Goal: Find specific page/section: Find specific page/section

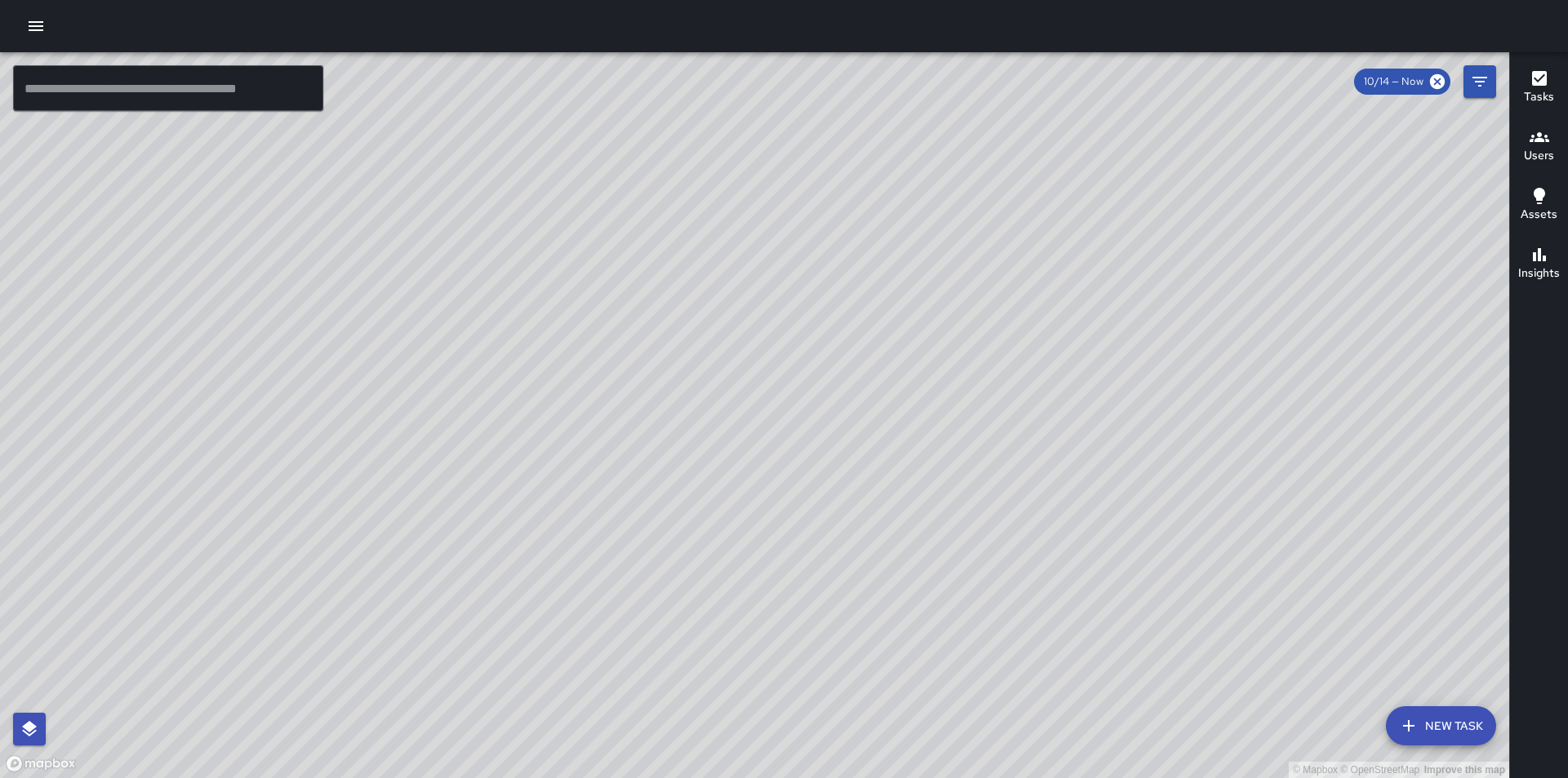
click at [1554, 138] on button "Users" at bounding box center [1539, 147] width 58 height 59
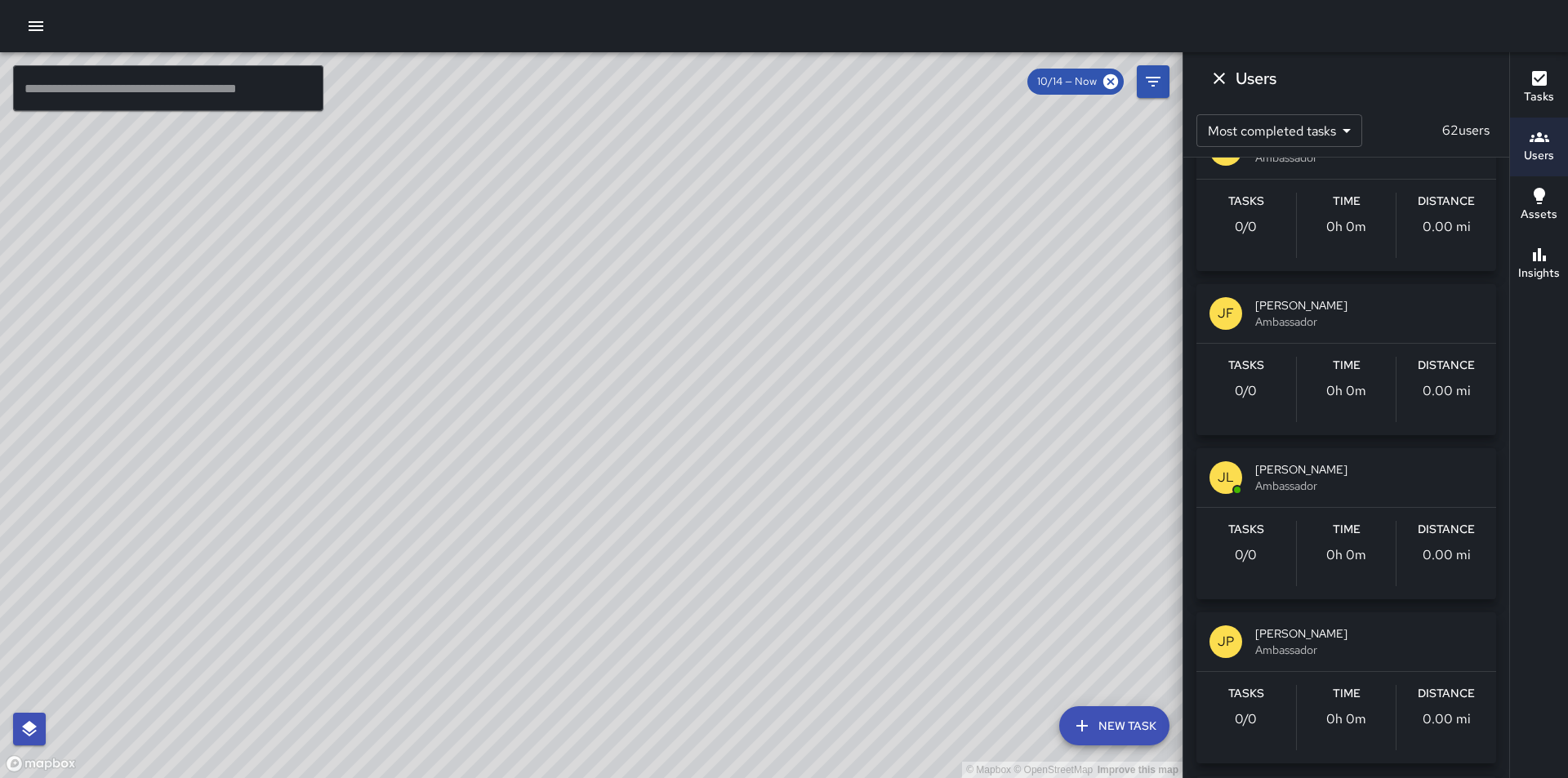
scroll to position [1878, 0]
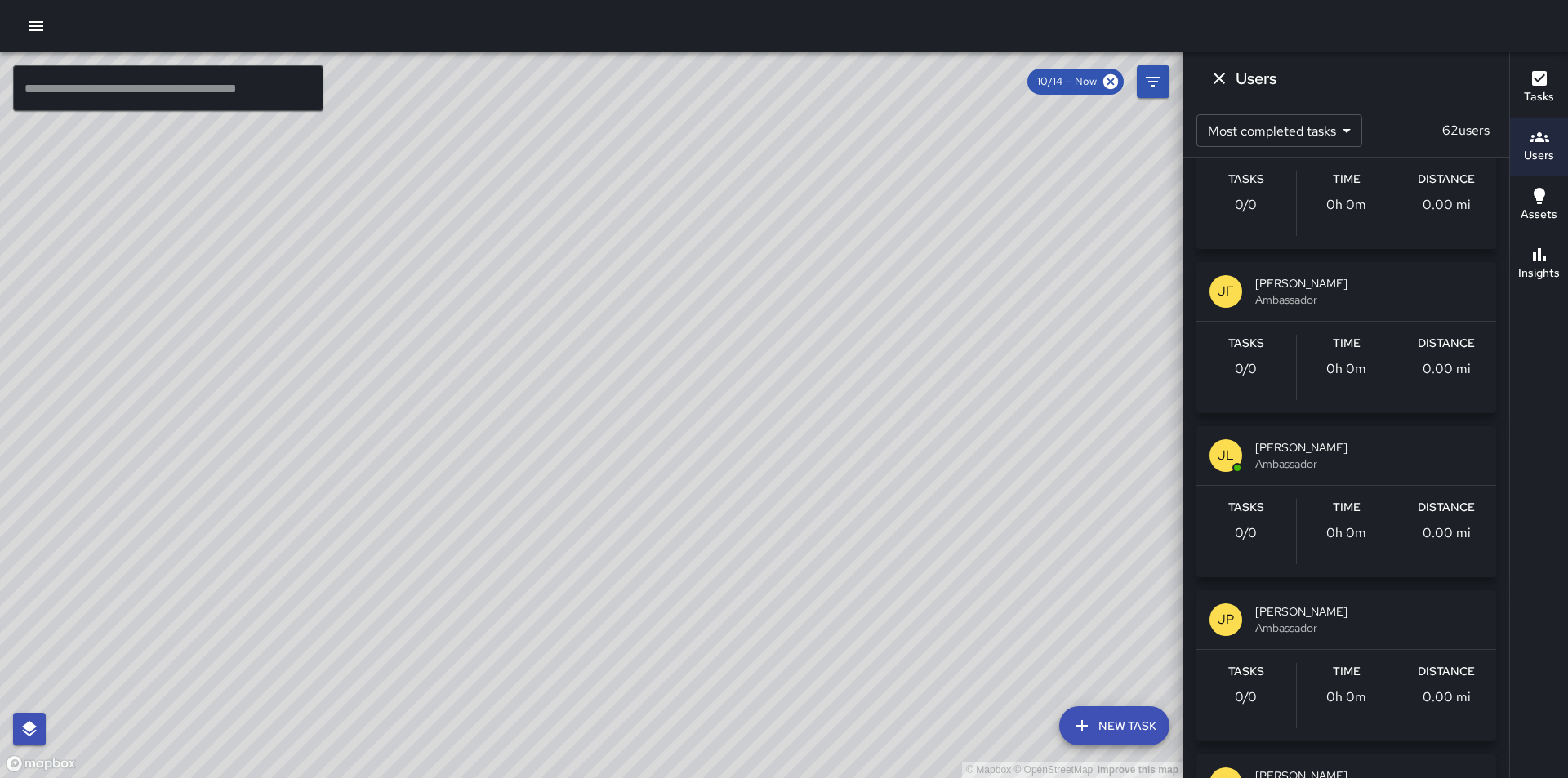
drag, startPoint x: 1017, startPoint y: 422, endPoint x: 536, endPoint y: 755, distance: 585.0
click at [536, 755] on div "© Mapbox © OpenStreetMap Improve this map" at bounding box center [591, 415] width 1182 height 726
drag, startPoint x: 769, startPoint y: 536, endPoint x: 702, endPoint y: 708, distance: 184.6
click at [702, 708] on div "© Mapbox © OpenStreetMap Improve this map" at bounding box center [591, 415] width 1182 height 726
drag, startPoint x: 592, startPoint y: 568, endPoint x: 817, endPoint y: 733, distance: 279.0
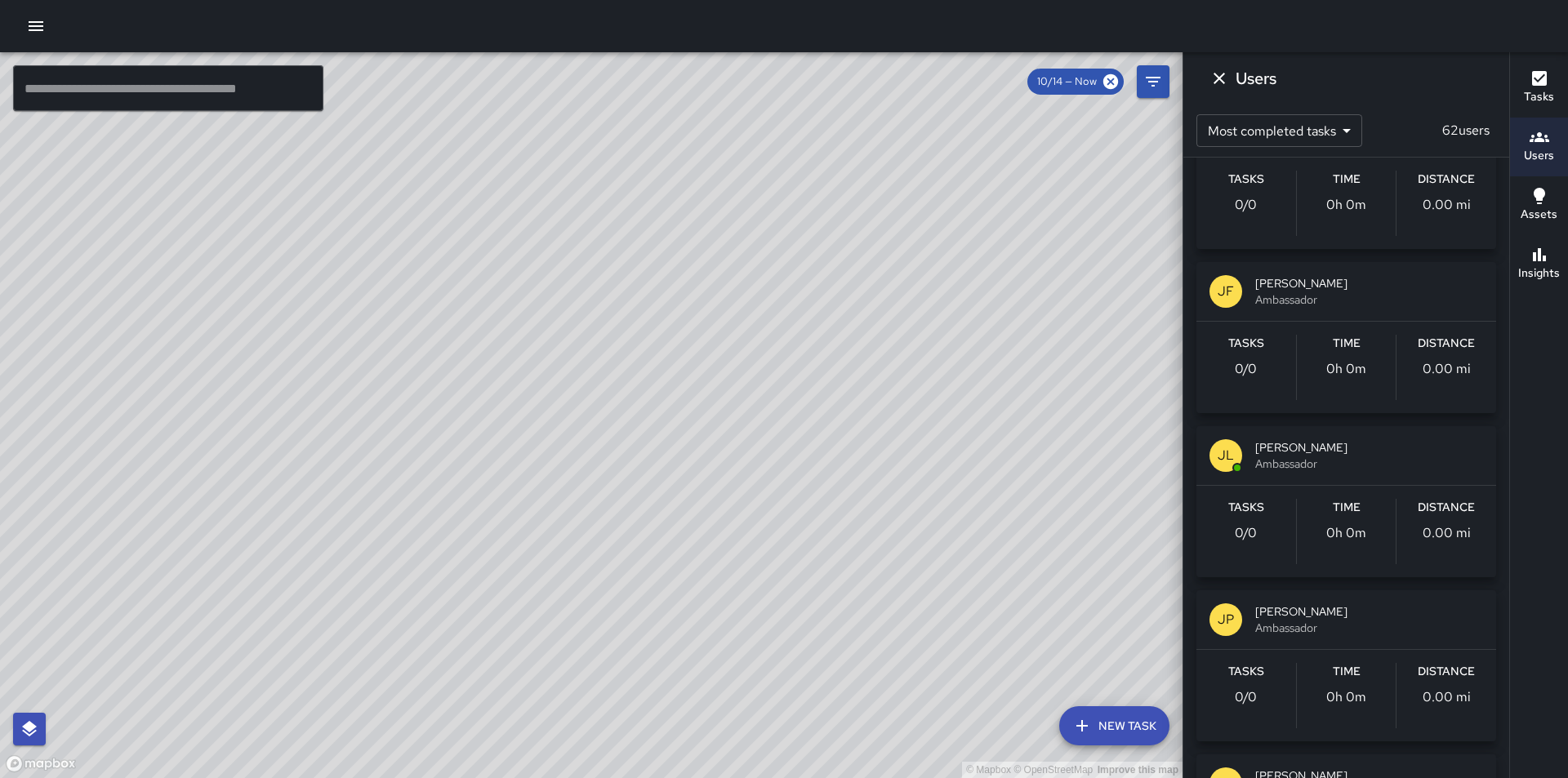
click at [817, 733] on div "© Mapbox © OpenStreetMap Improve this map" at bounding box center [591, 415] width 1182 height 726
click at [1116, 80] on icon at bounding box center [1110, 81] width 15 height 15
click at [1110, 79] on icon at bounding box center [1110, 81] width 15 height 15
click at [1157, 79] on icon "Filters" at bounding box center [1152, 81] width 20 height 20
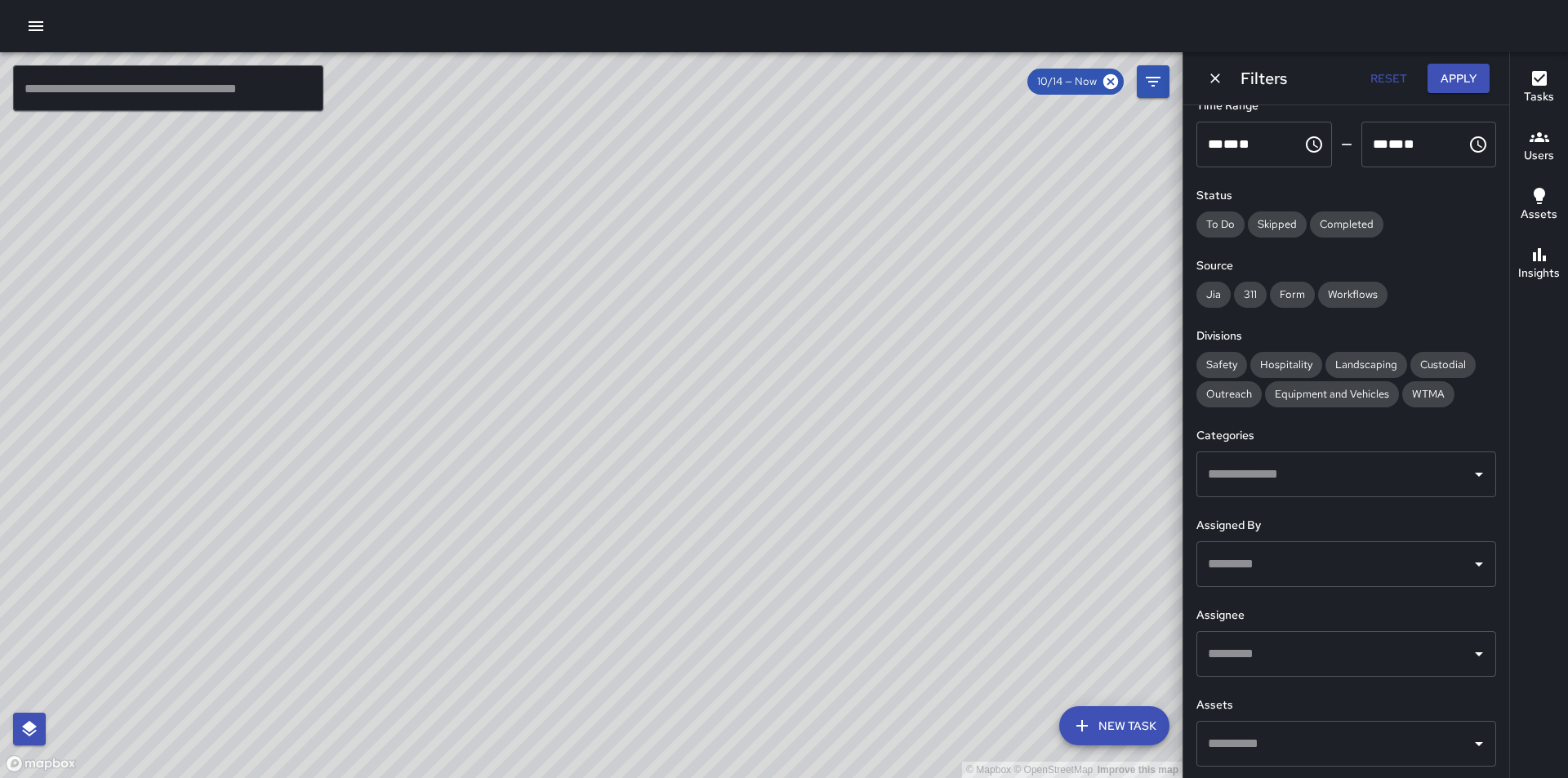
scroll to position [105, 0]
click at [1469, 566] on icon "Open" at bounding box center [1479, 562] width 20 height 20
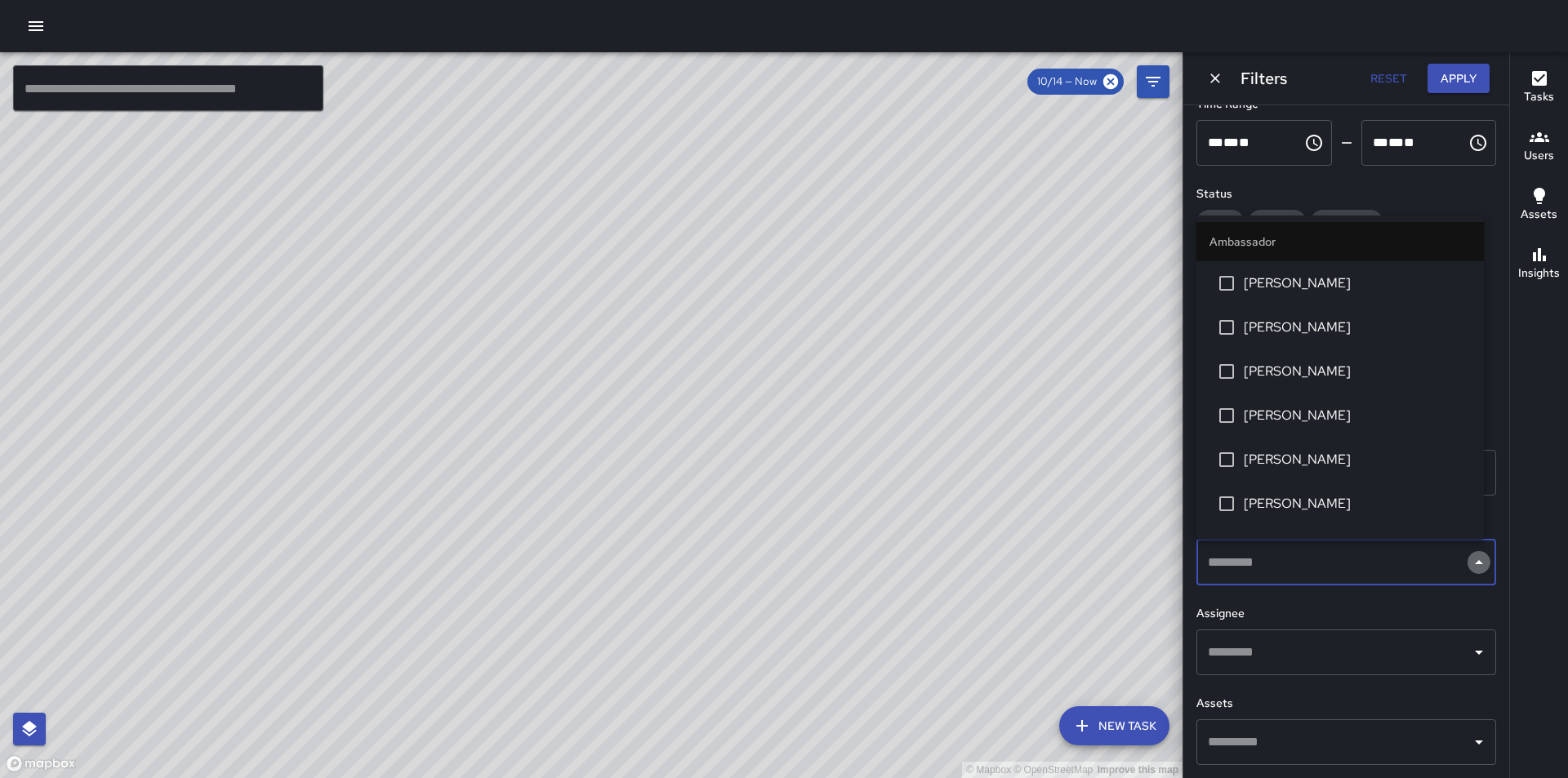
click at [1469, 566] on icon "Close" at bounding box center [1479, 562] width 20 height 20
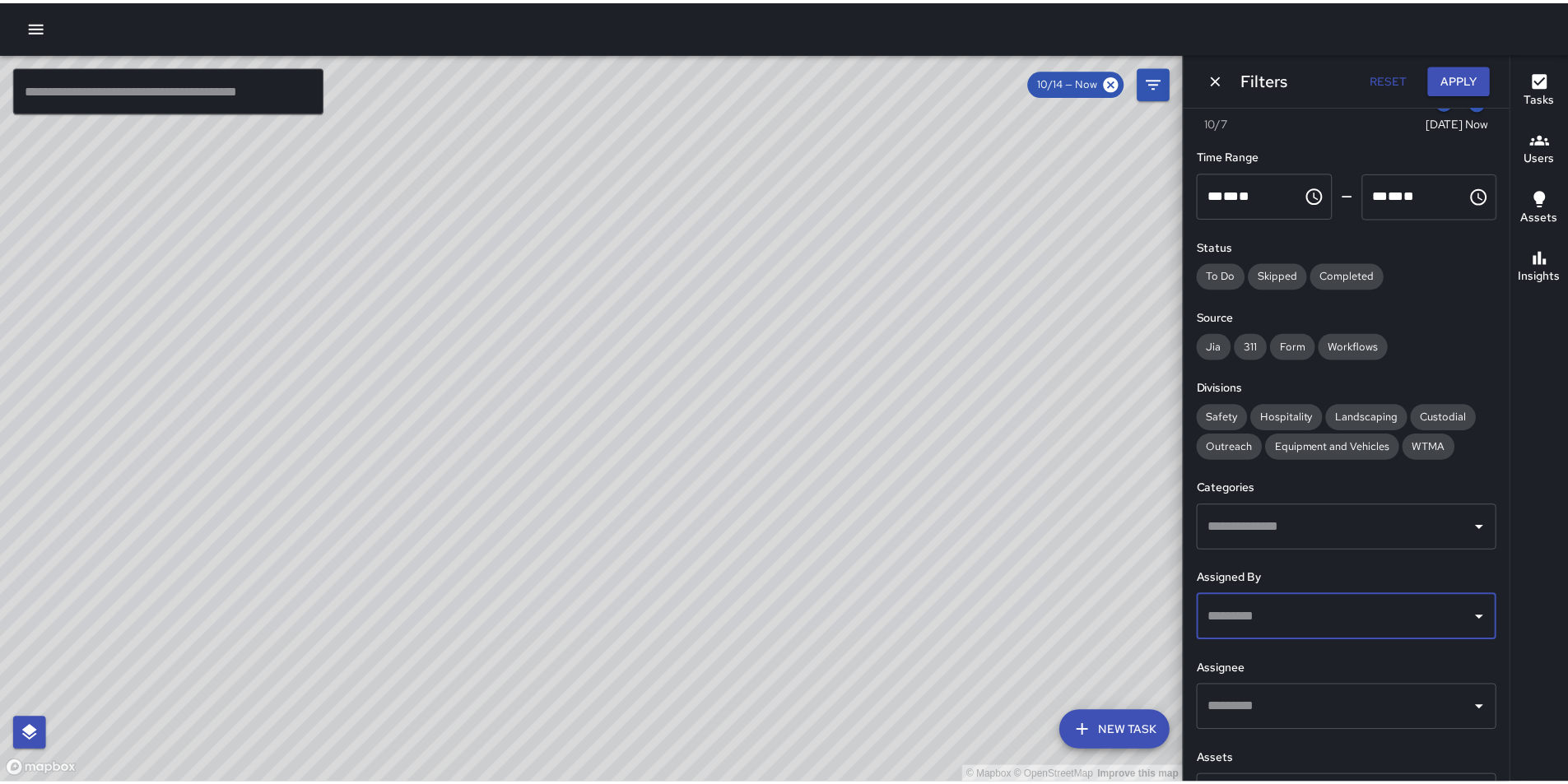
scroll to position [0, 0]
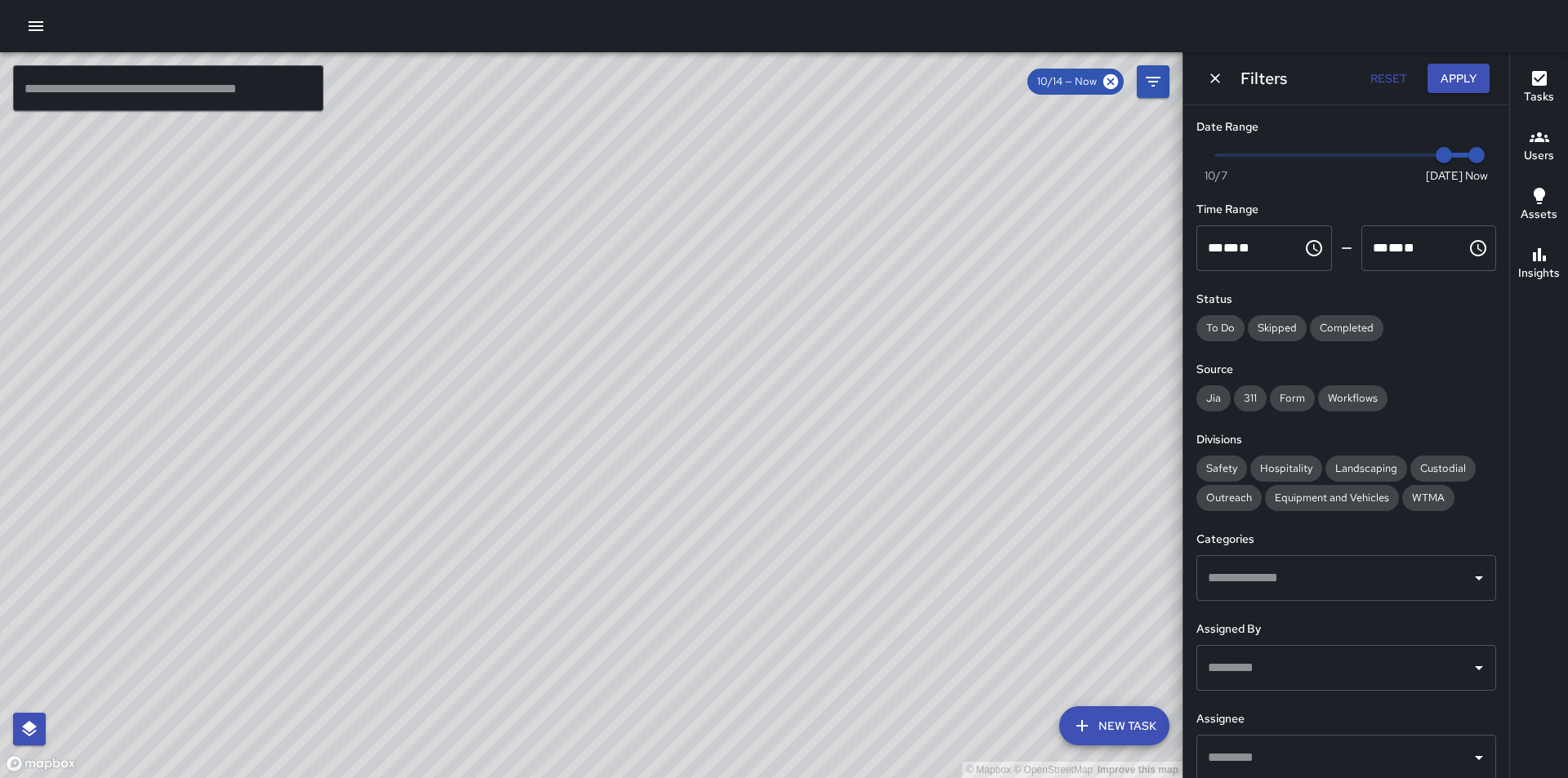
click at [1423, 302] on h6 "Status" at bounding box center [1346, 299] width 300 height 18
click at [45, 25] on button "button" at bounding box center [36, 26] width 33 height 33
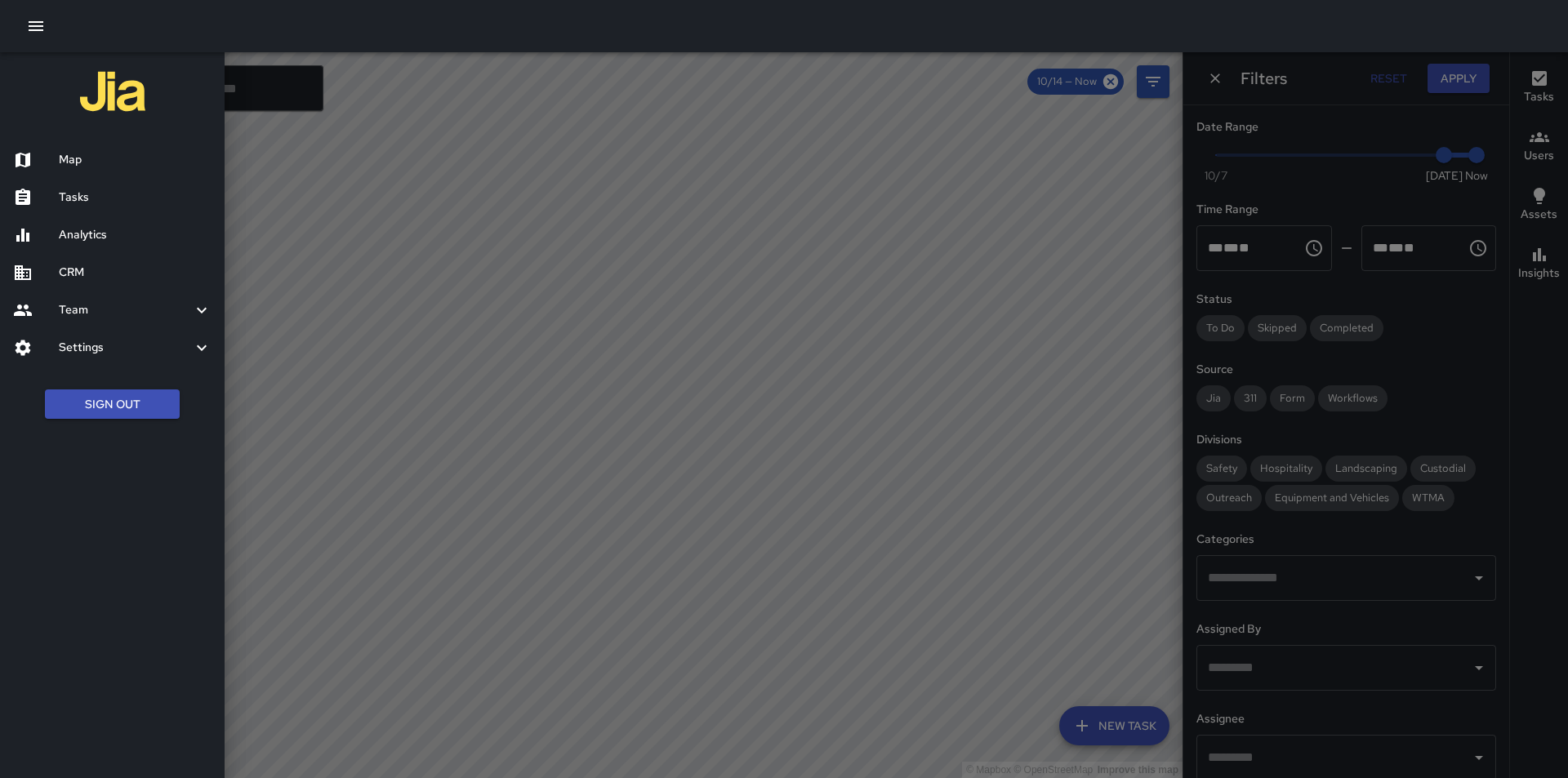
click at [42, 237] on div at bounding box center [35, 235] width 45 height 20
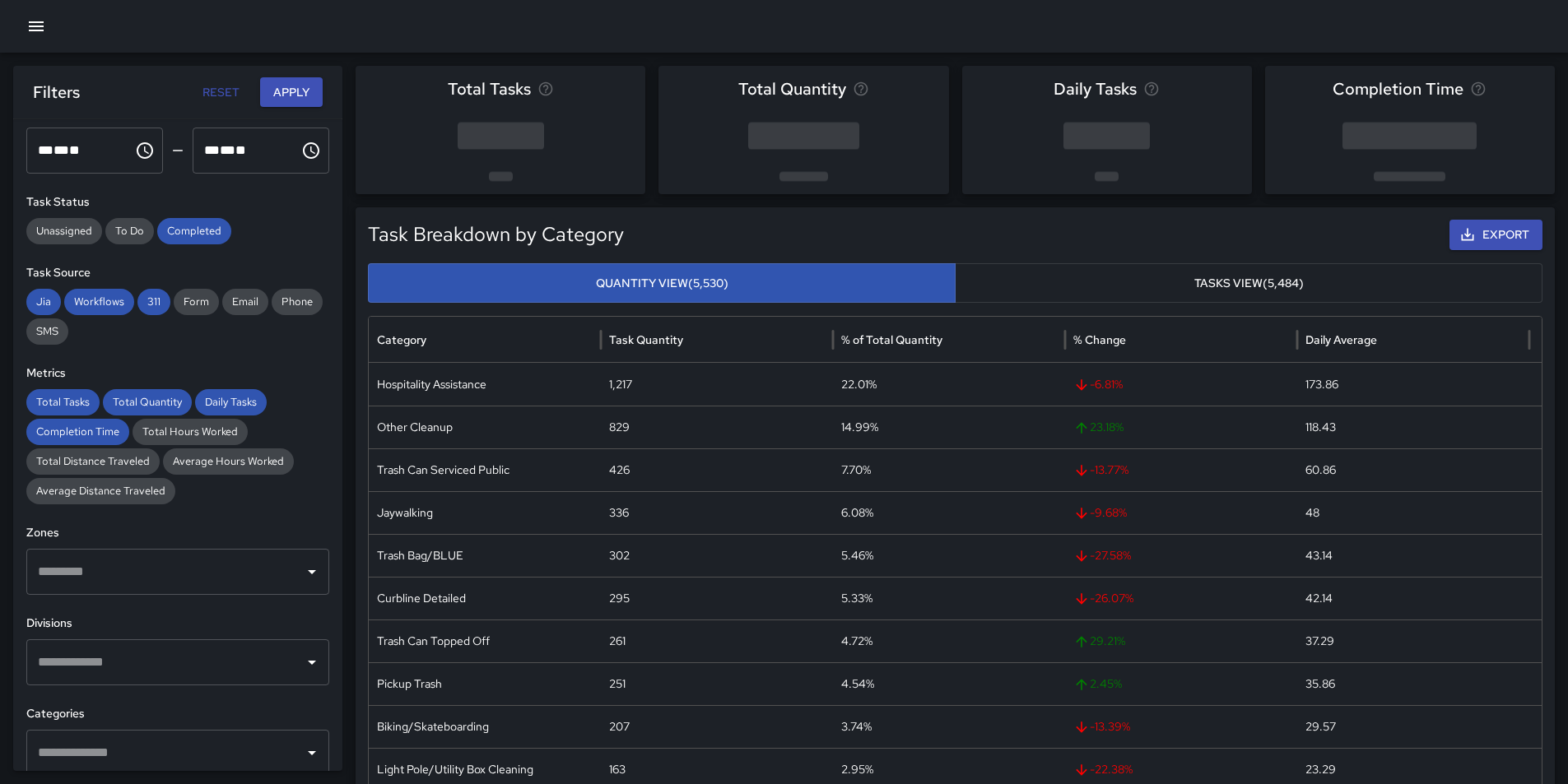
scroll to position [410, 0]
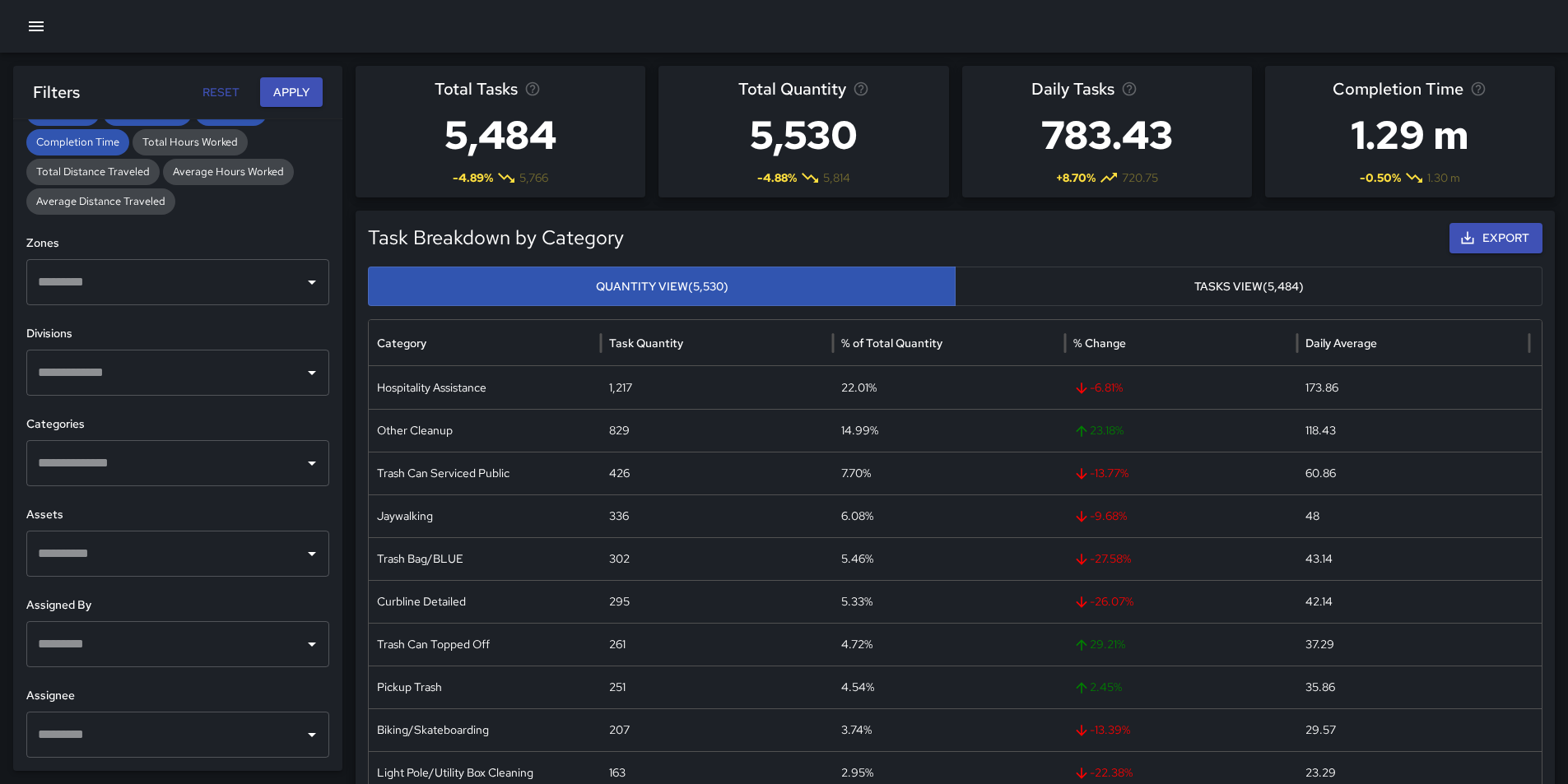
click at [307, 371] on icon "Open" at bounding box center [312, 373] width 9 height 4
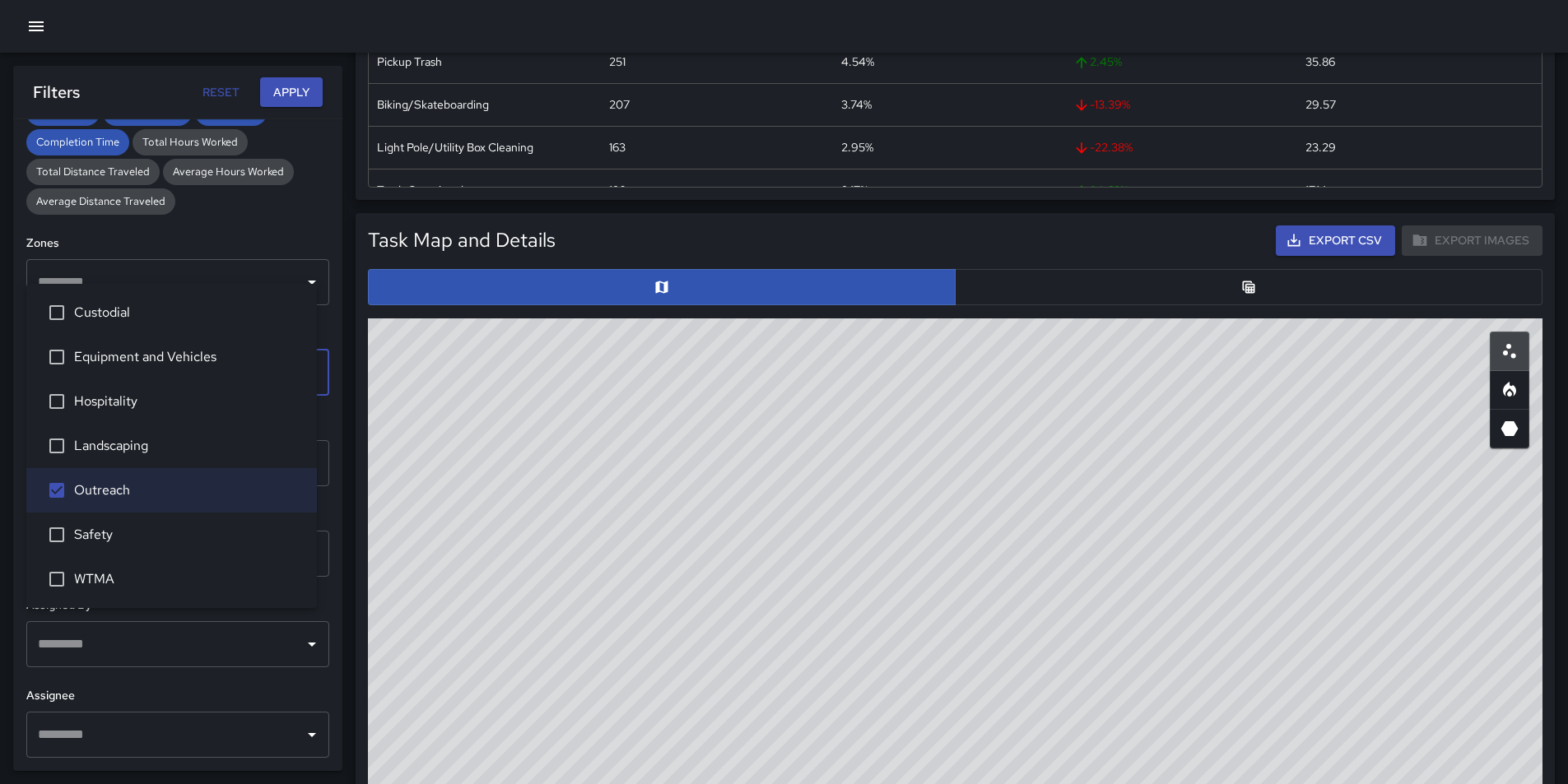
scroll to position [658, 0]
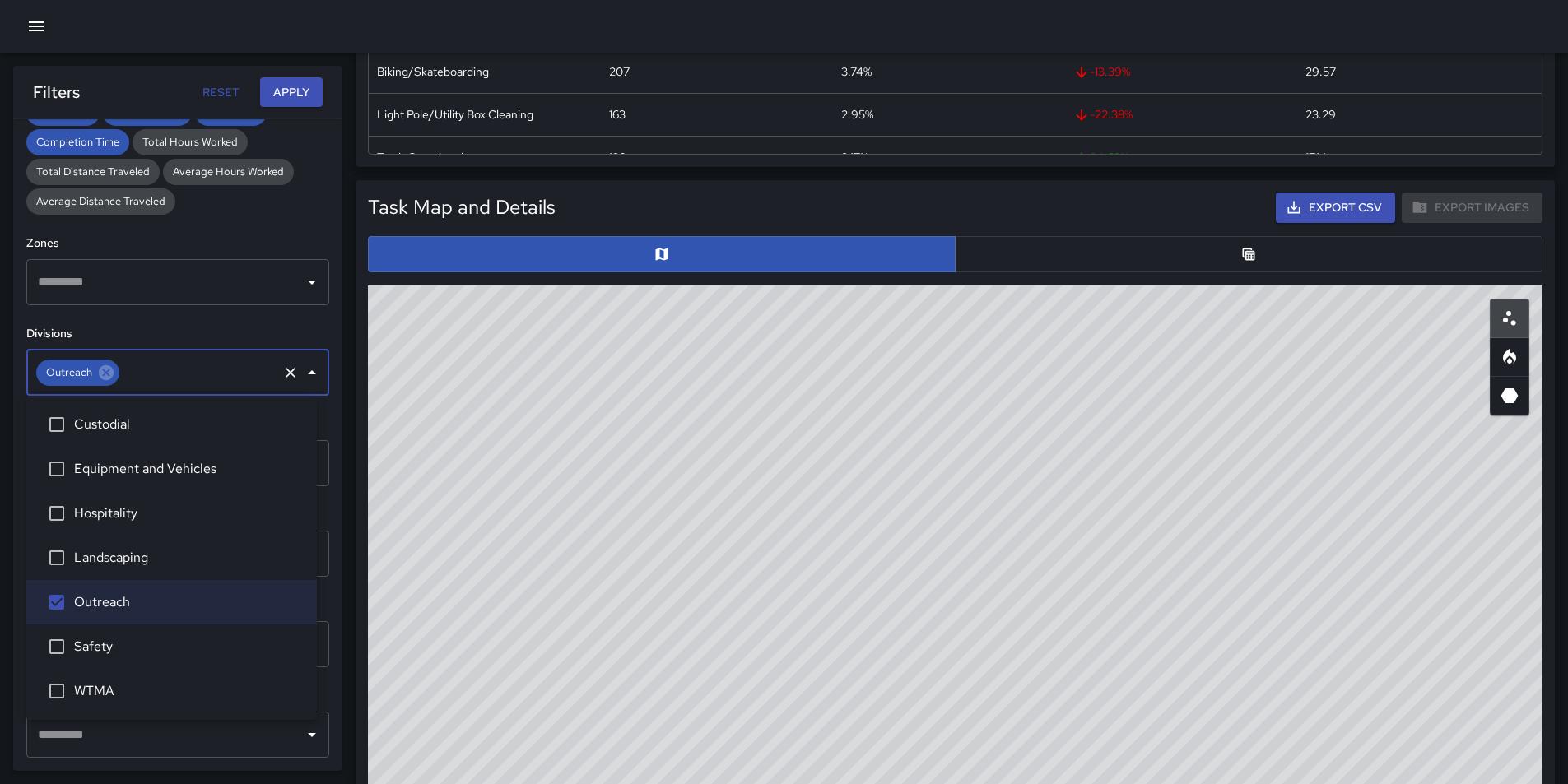
click at [303, 735] on icon "Open" at bounding box center [312, 735] width 20 height 20
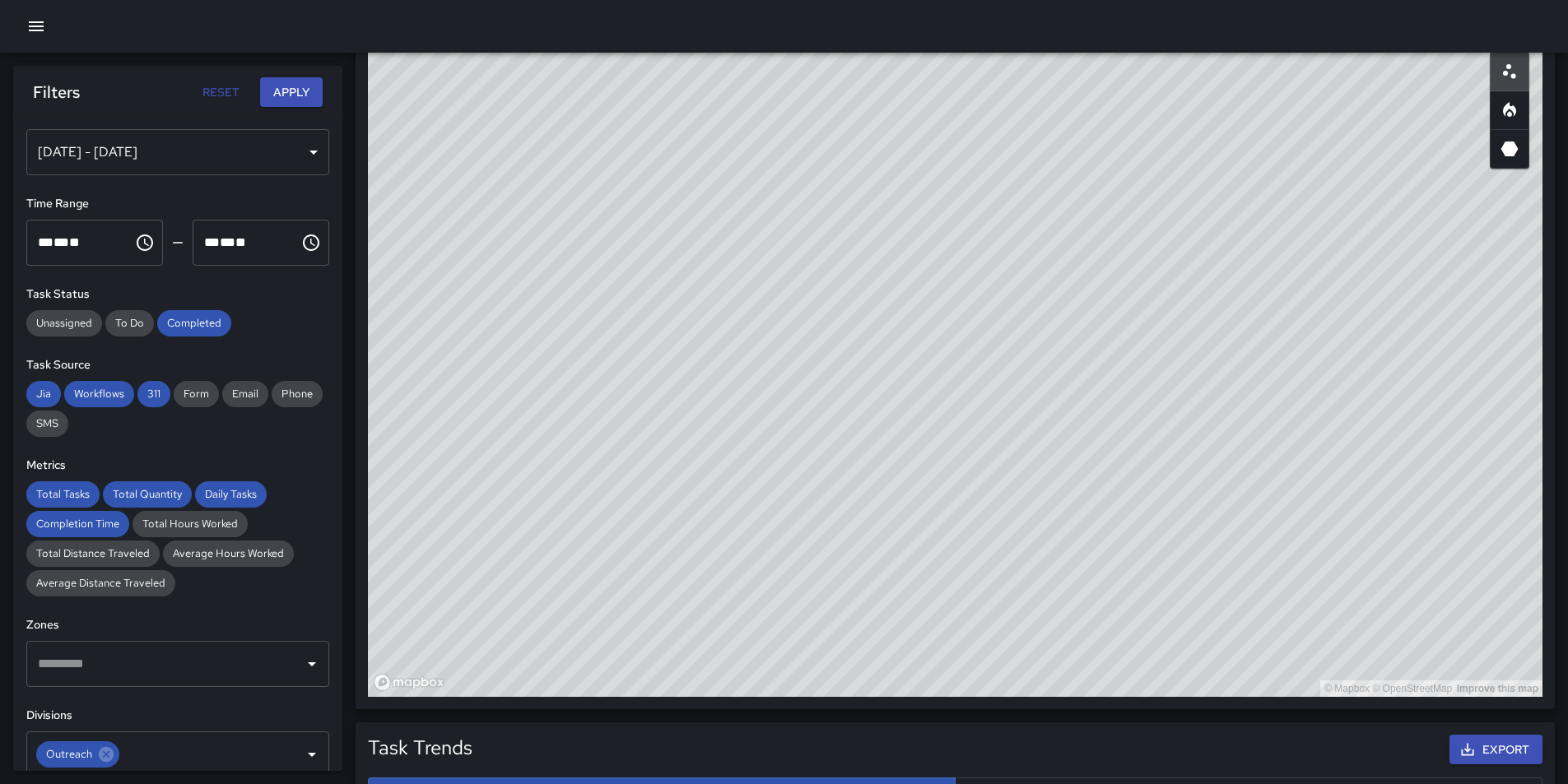
scroll to position [0, 0]
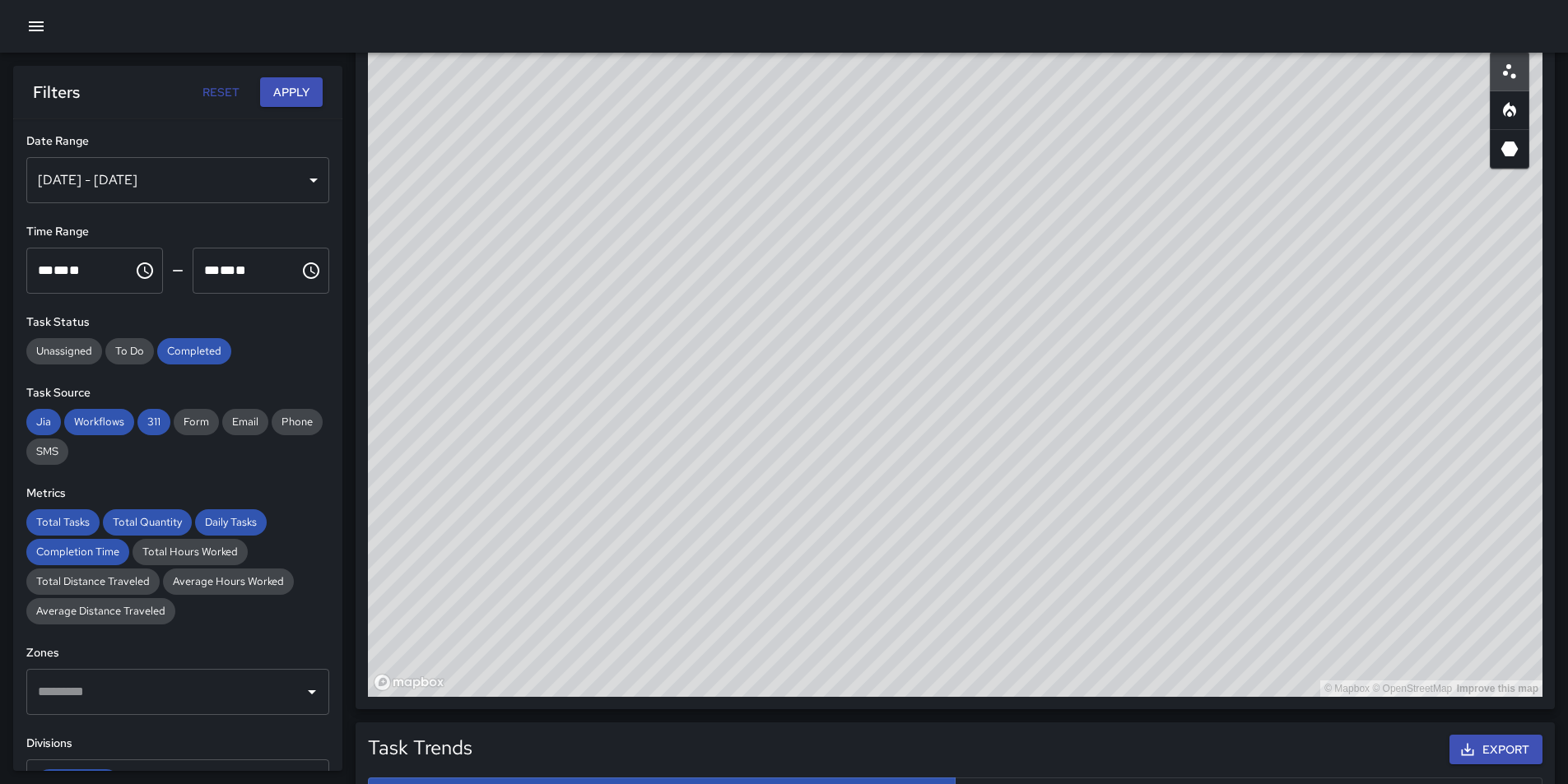
click at [298, 99] on button "Apply" at bounding box center [291, 92] width 62 height 30
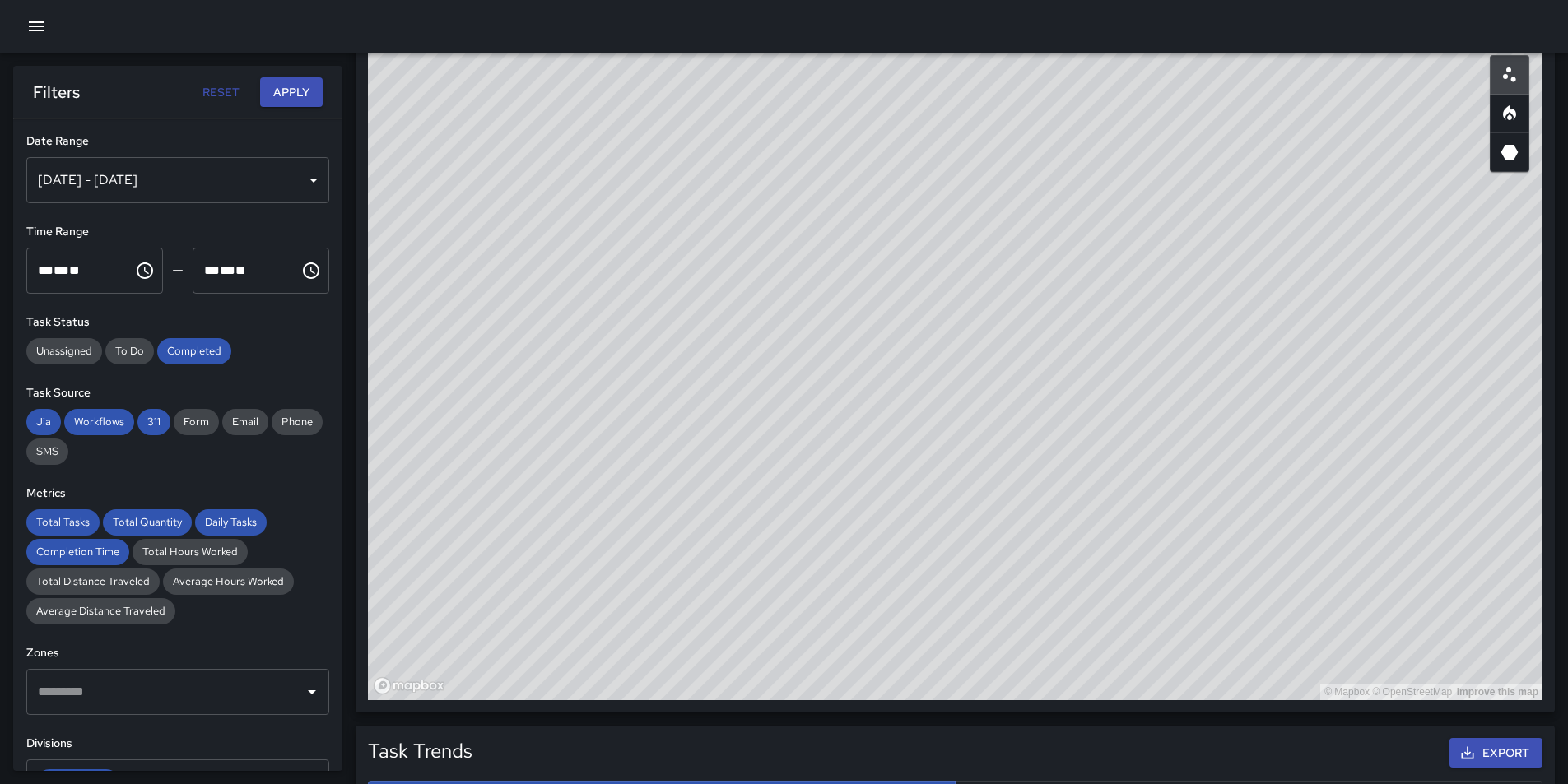
scroll to position [905, 0]
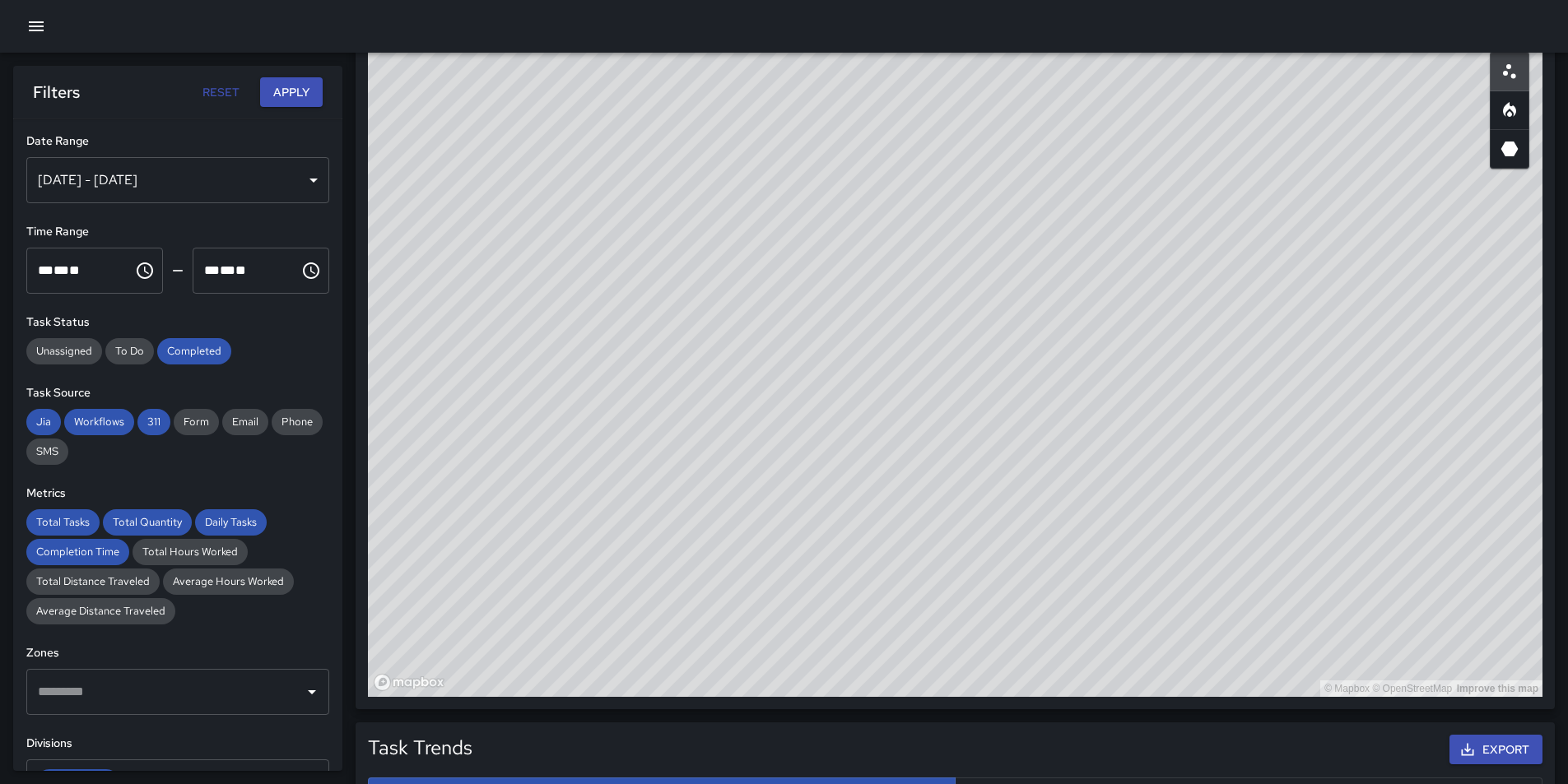
click at [298, 91] on button "Apply" at bounding box center [291, 92] width 62 height 30
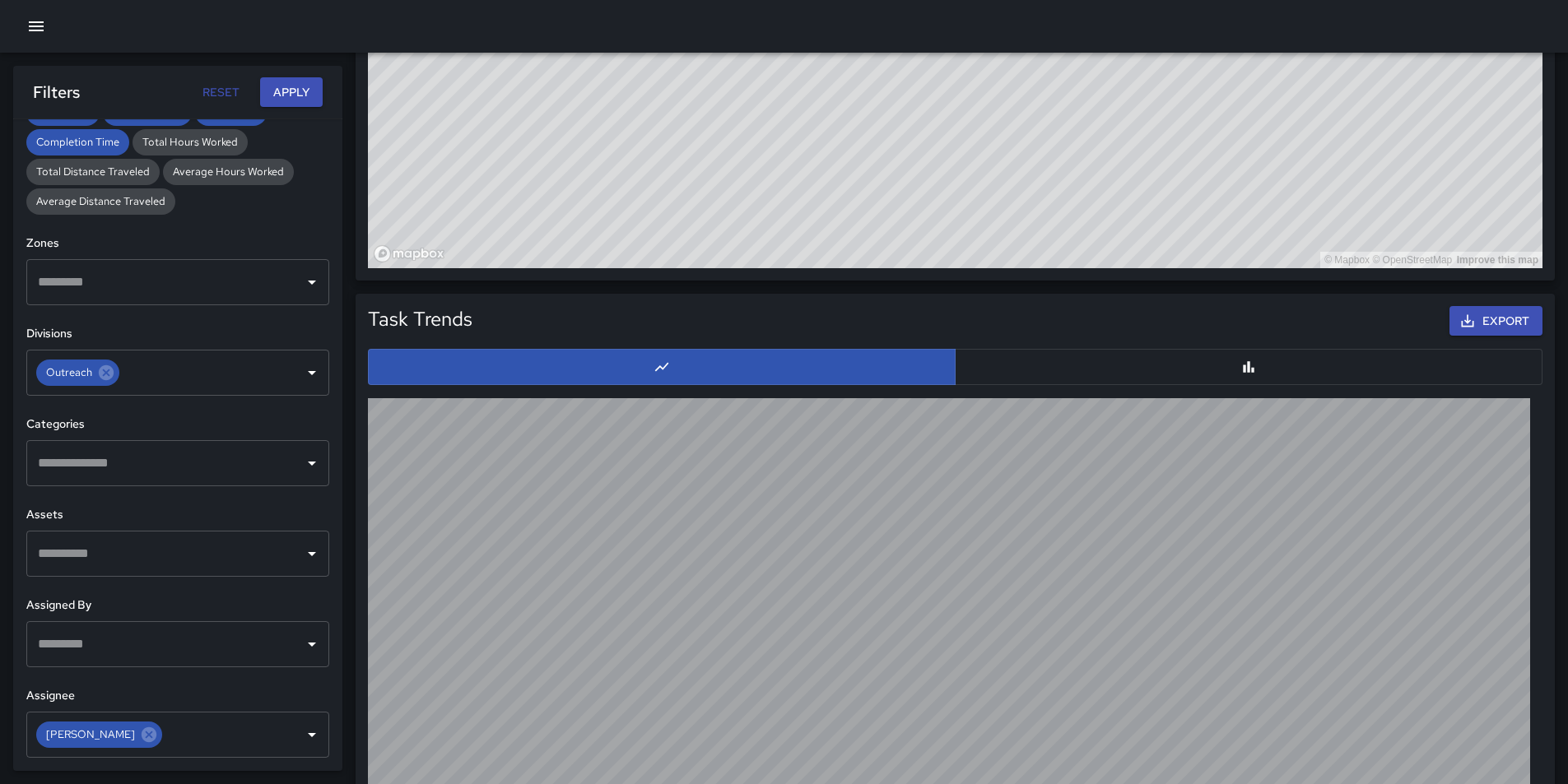
scroll to position [1554, 0]
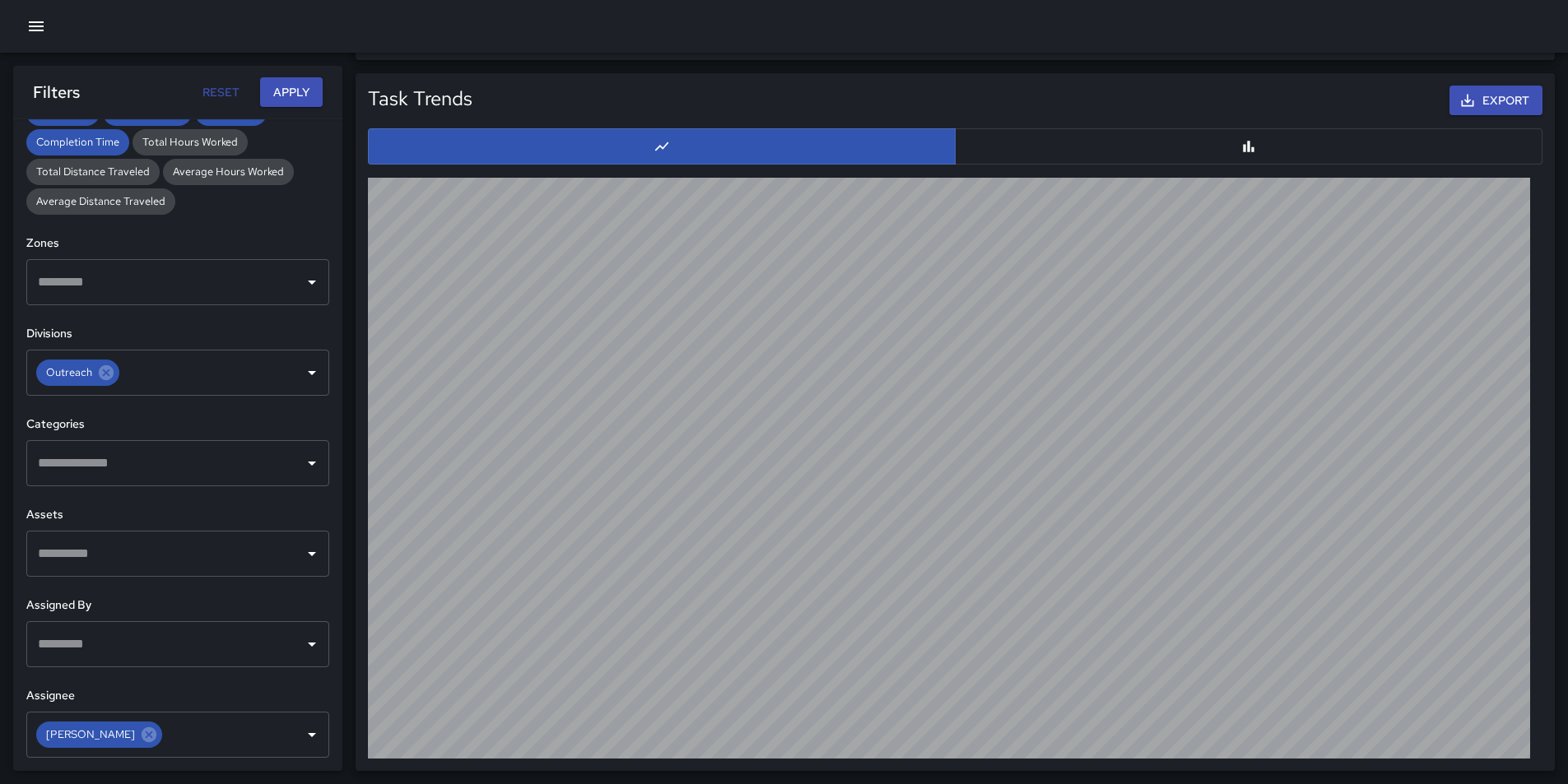
click at [1259, 147] on button "button" at bounding box center [1249, 147] width 587 height 36
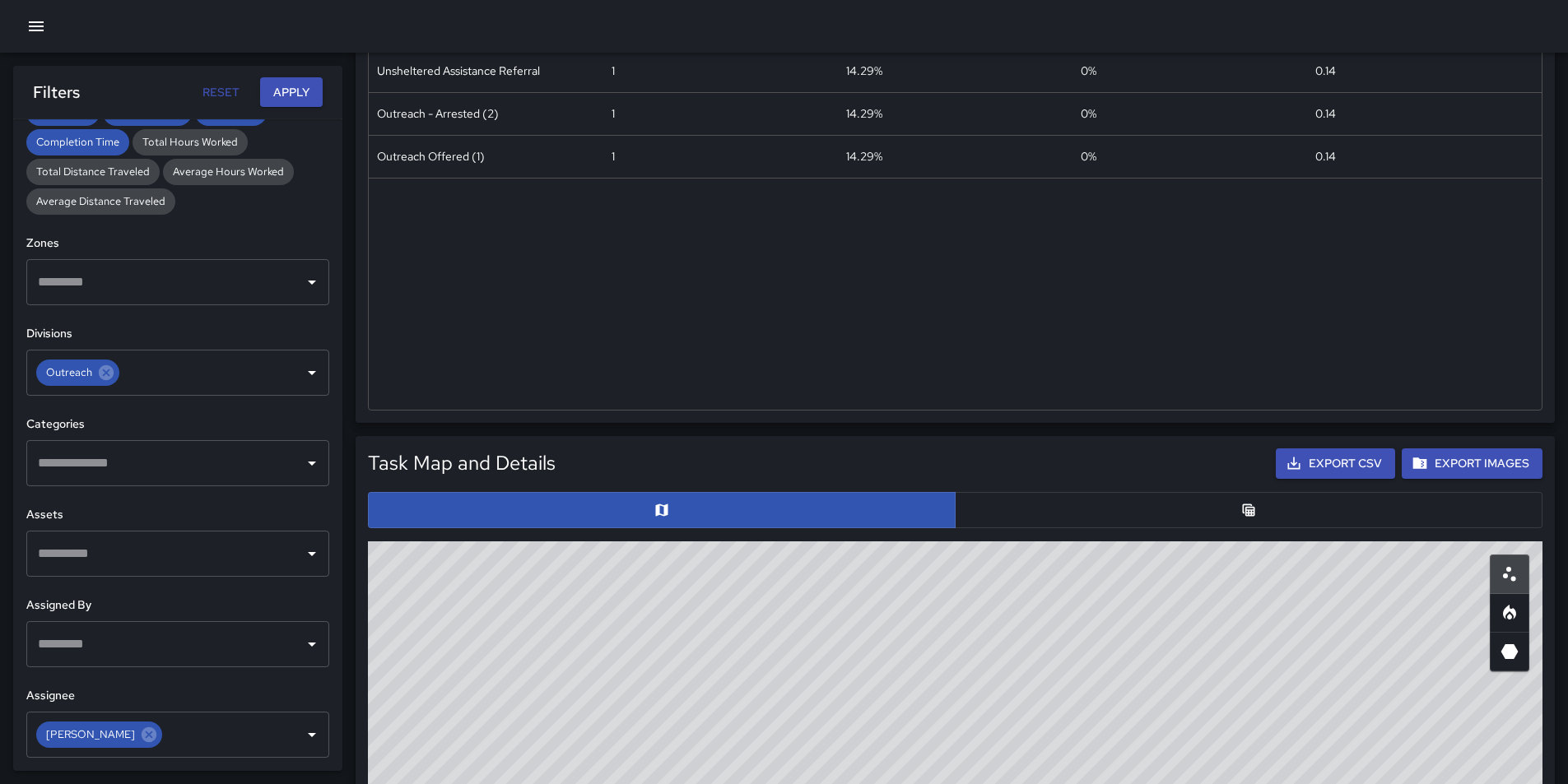
scroll to position [0, 0]
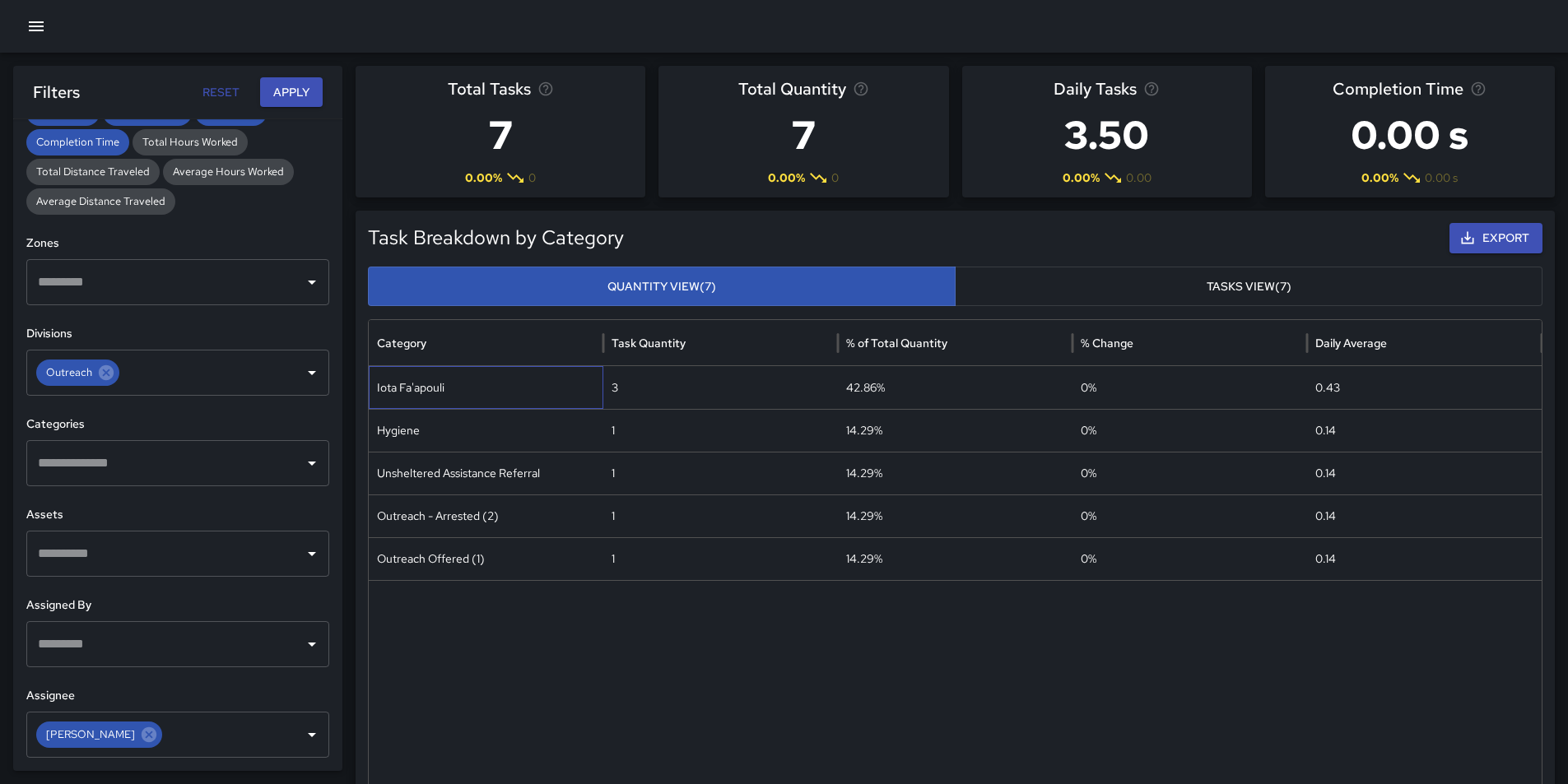
click at [429, 388] on div "Iota Fa'apouli" at bounding box center [486, 388] width 235 height 43
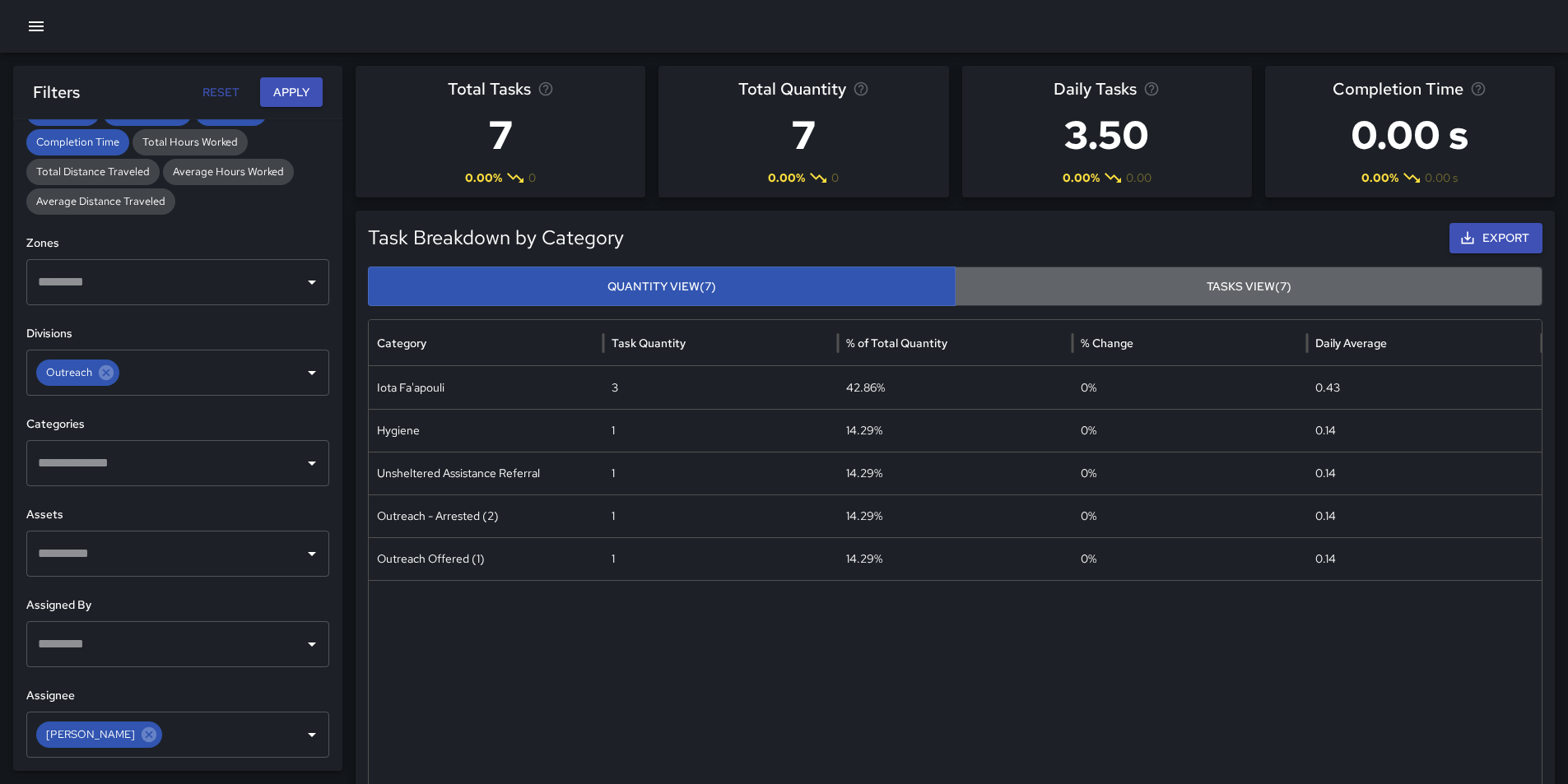
click at [1270, 289] on button "Tasks View (7)" at bounding box center [1249, 287] width 587 height 41
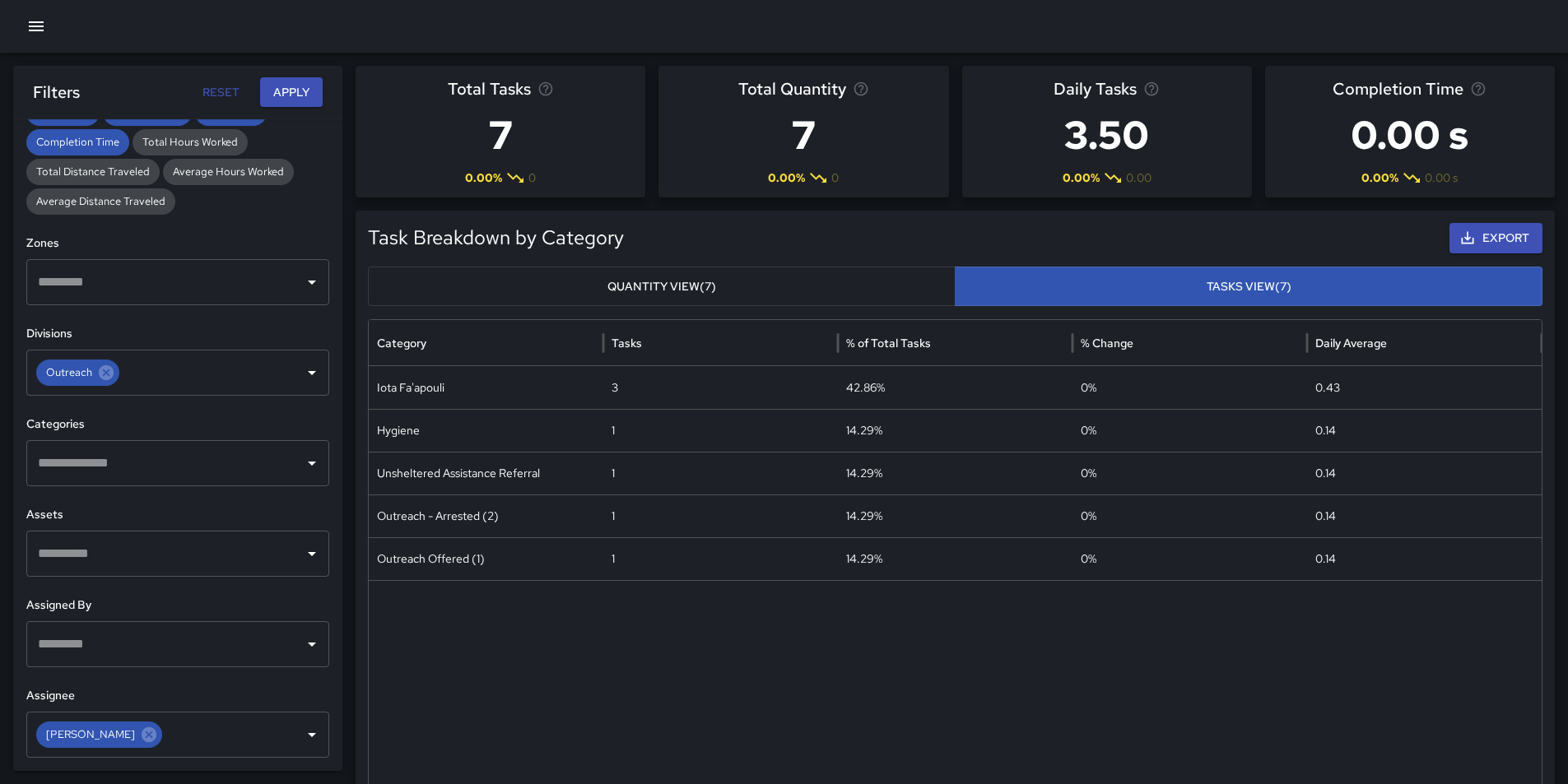
click at [673, 287] on button "Quantity View (7)" at bounding box center [661, 287] width 587 height 41
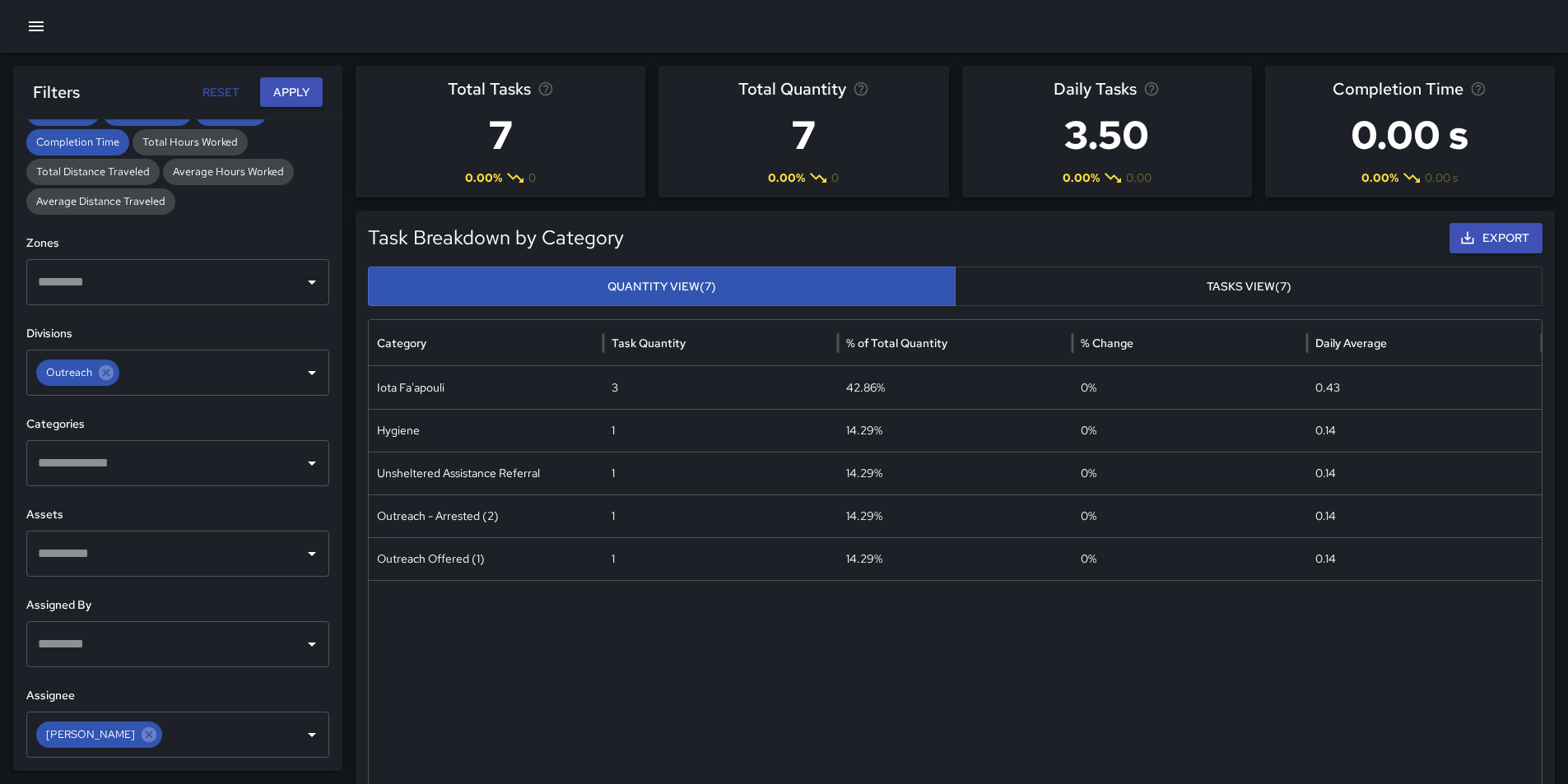
click at [1239, 282] on button "Tasks View (7)" at bounding box center [1249, 287] width 587 height 41
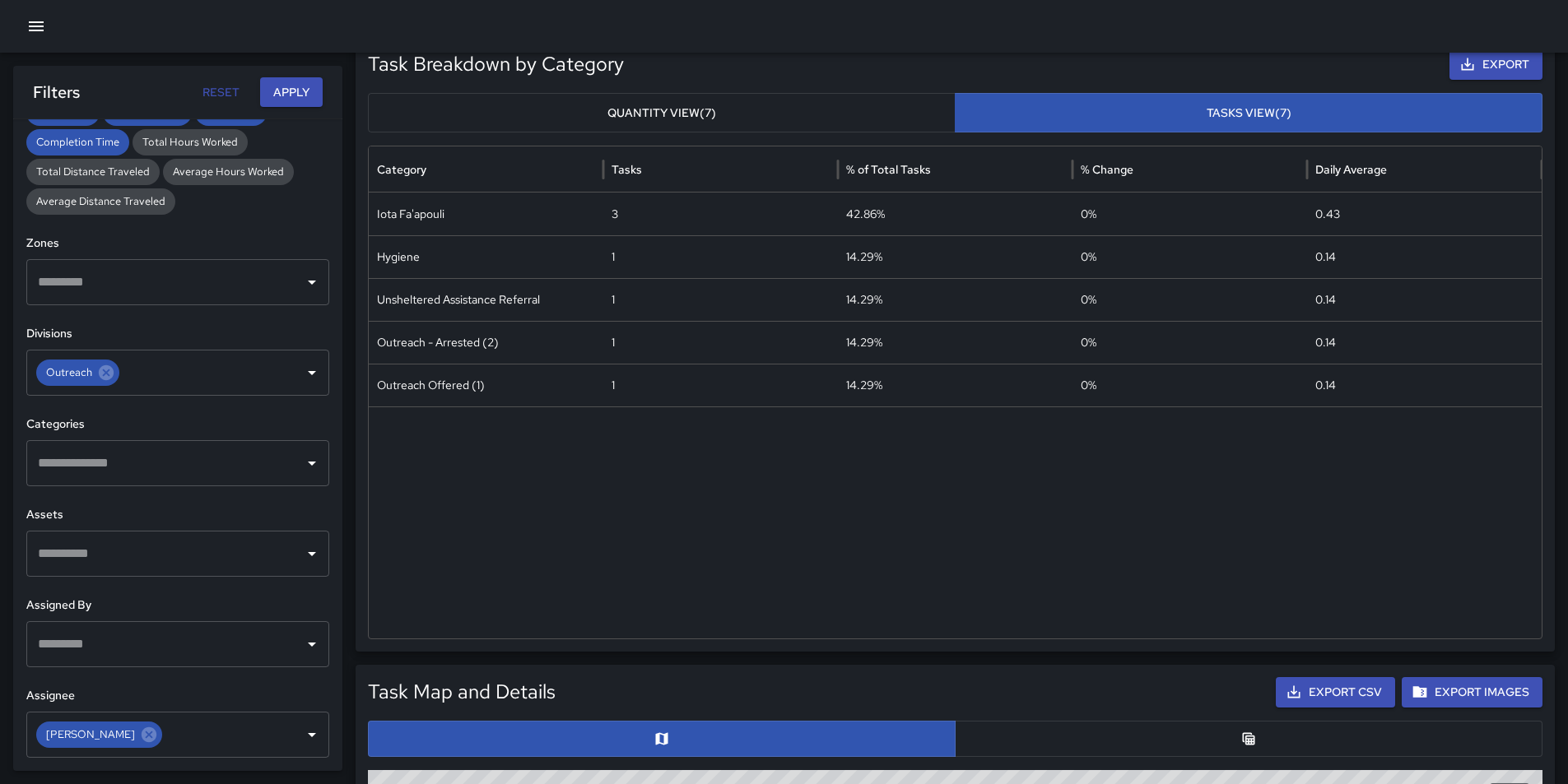
scroll to position [494, 0]
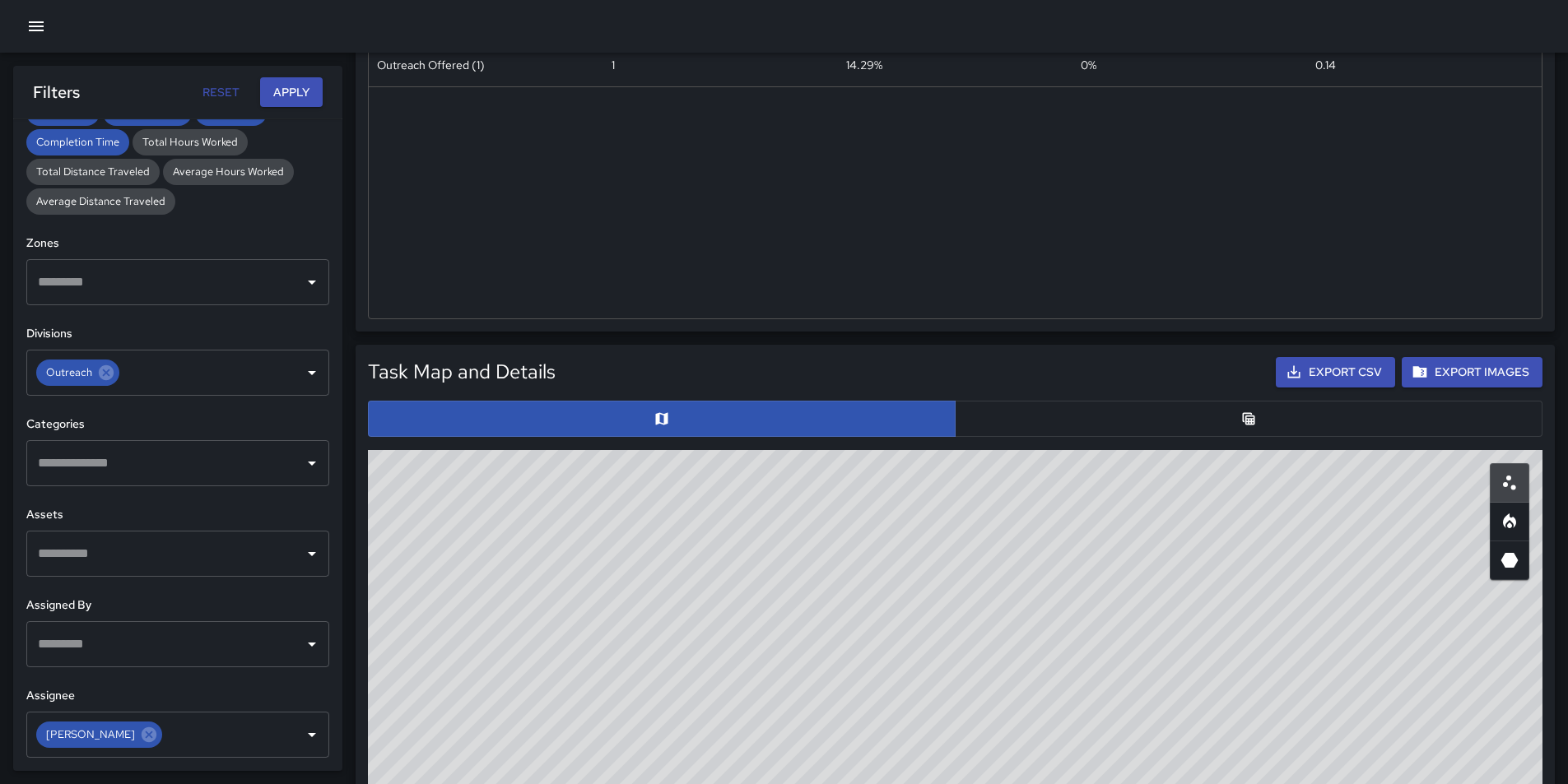
click at [1251, 416] on icon "Table" at bounding box center [1249, 418] width 12 height 12
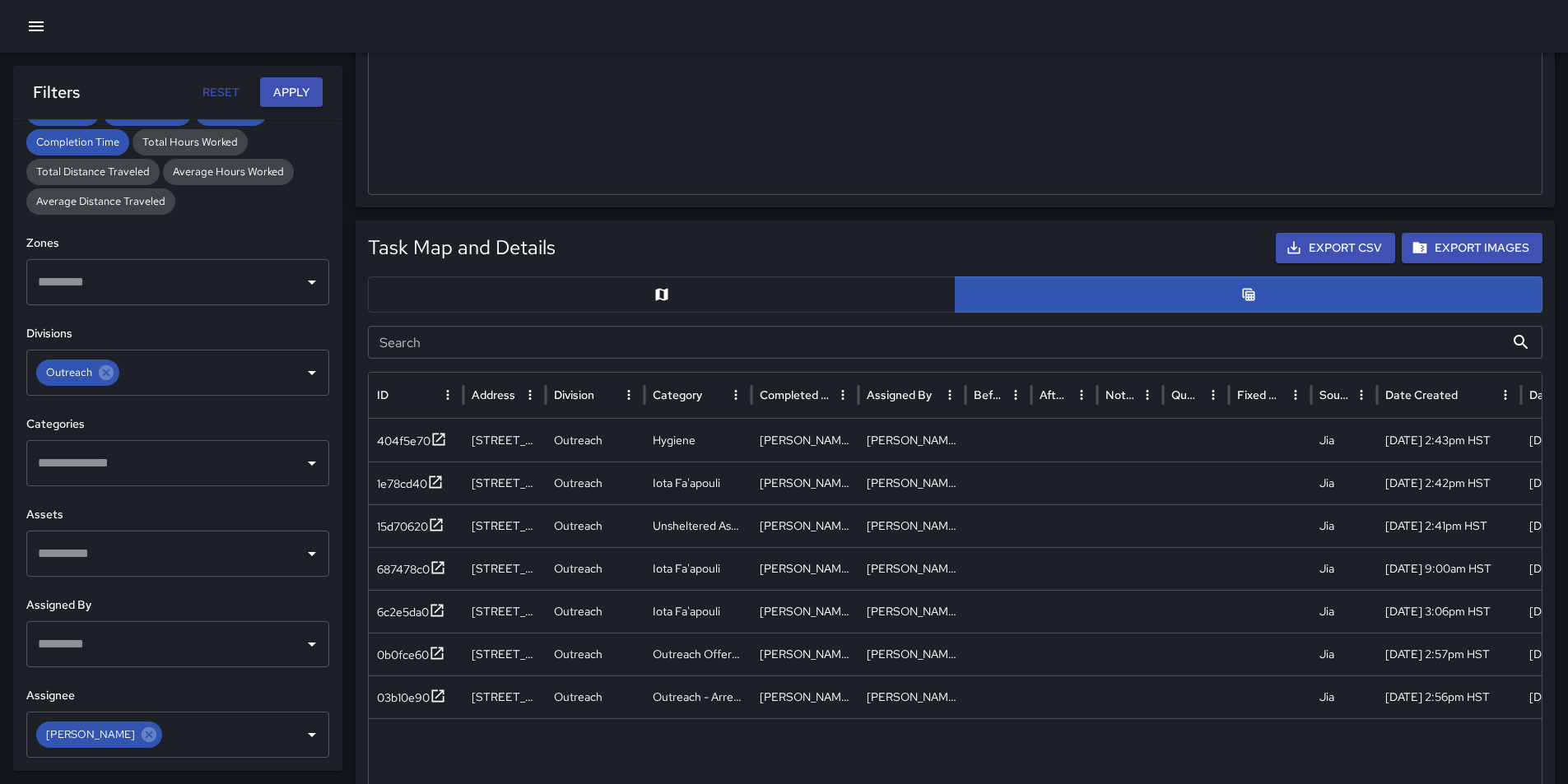
scroll to position [658, 0]
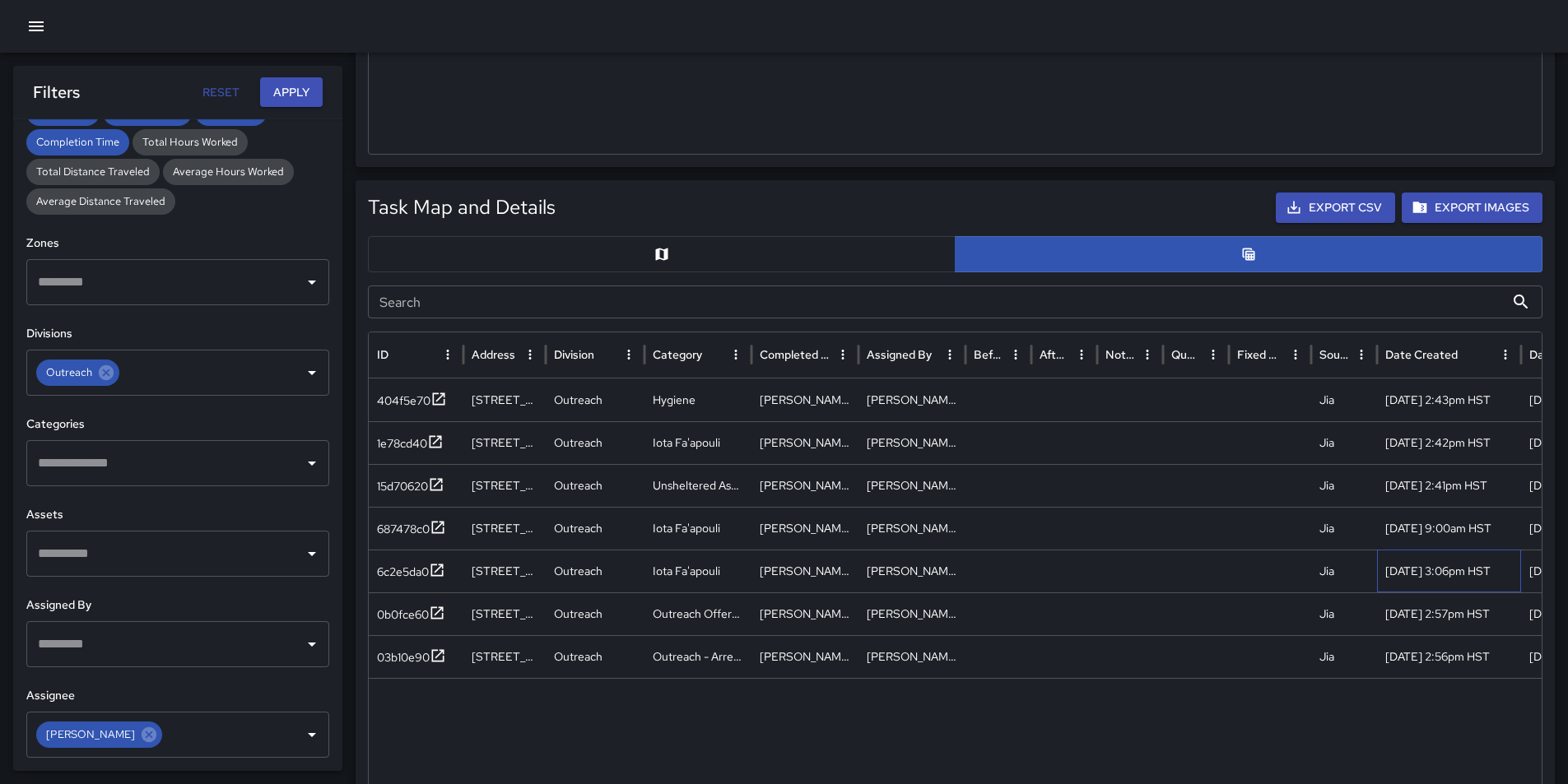
click at [1430, 569] on div "[DATE] 3:06pm HST" at bounding box center [1448, 572] width 144 height 43
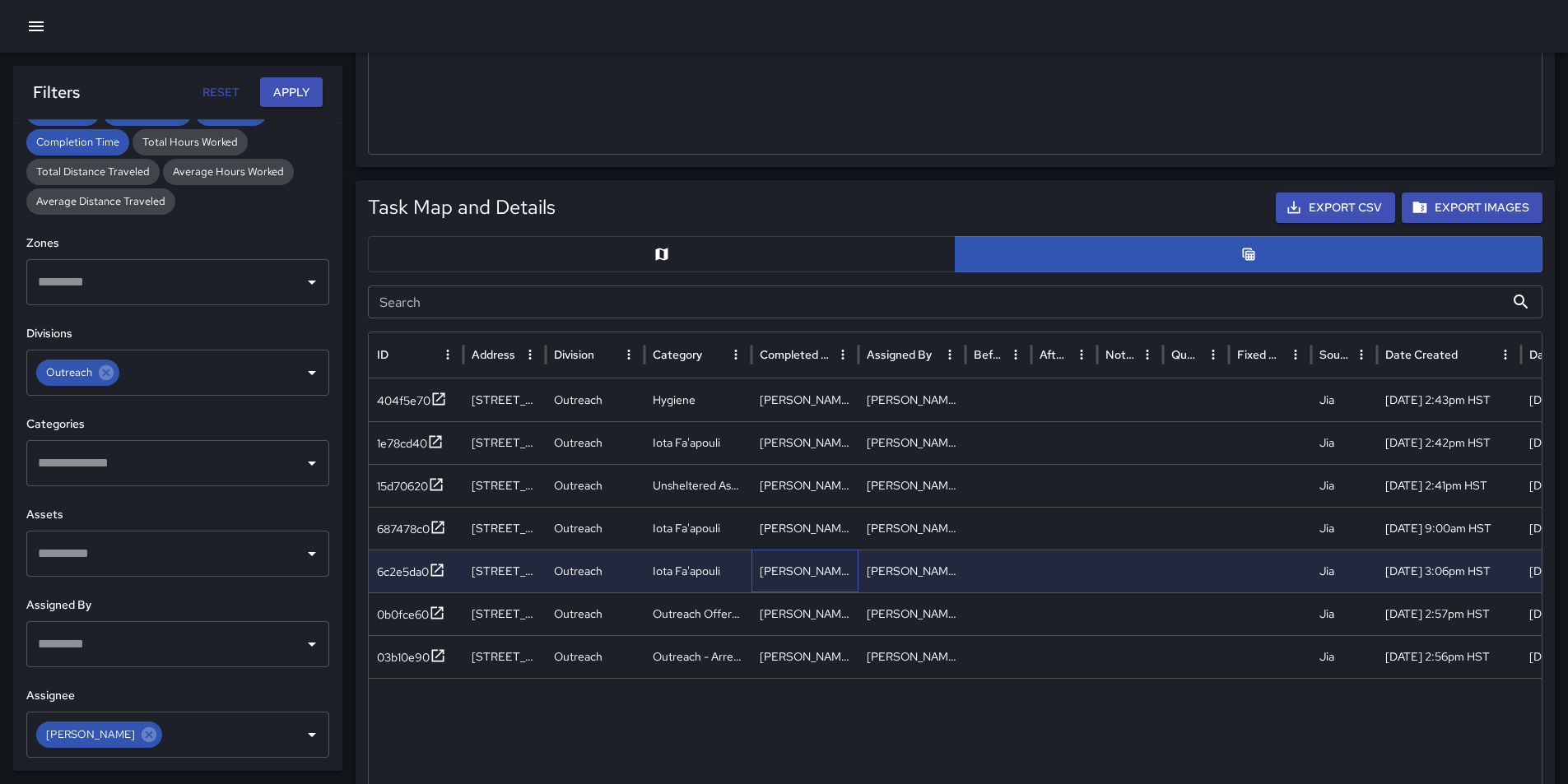
click at [762, 572] on div "[PERSON_NAME]" at bounding box center [805, 572] width 107 height 43
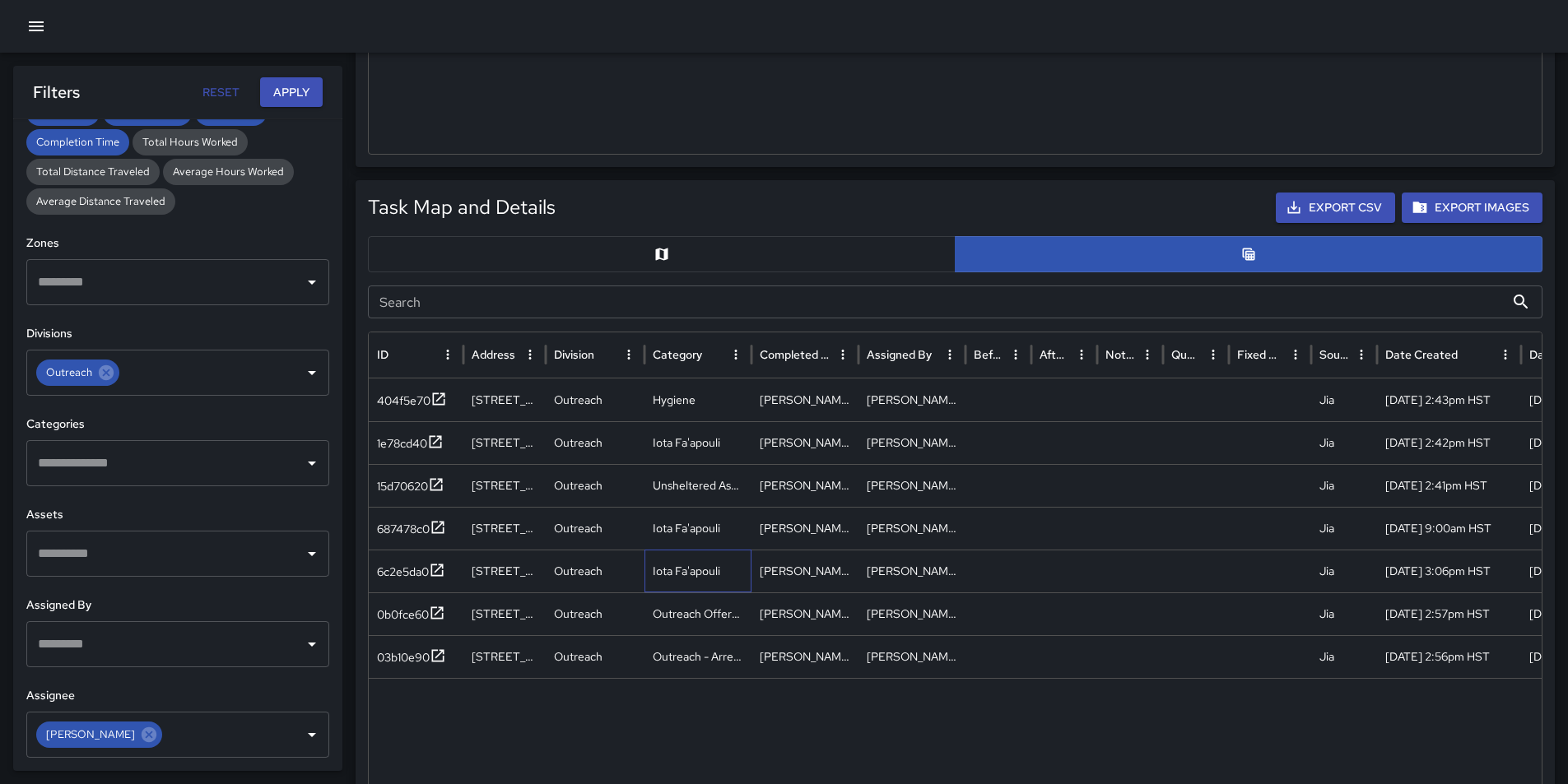
click at [702, 574] on div "Iota Fa'apouli" at bounding box center [698, 572] width 107 height 43
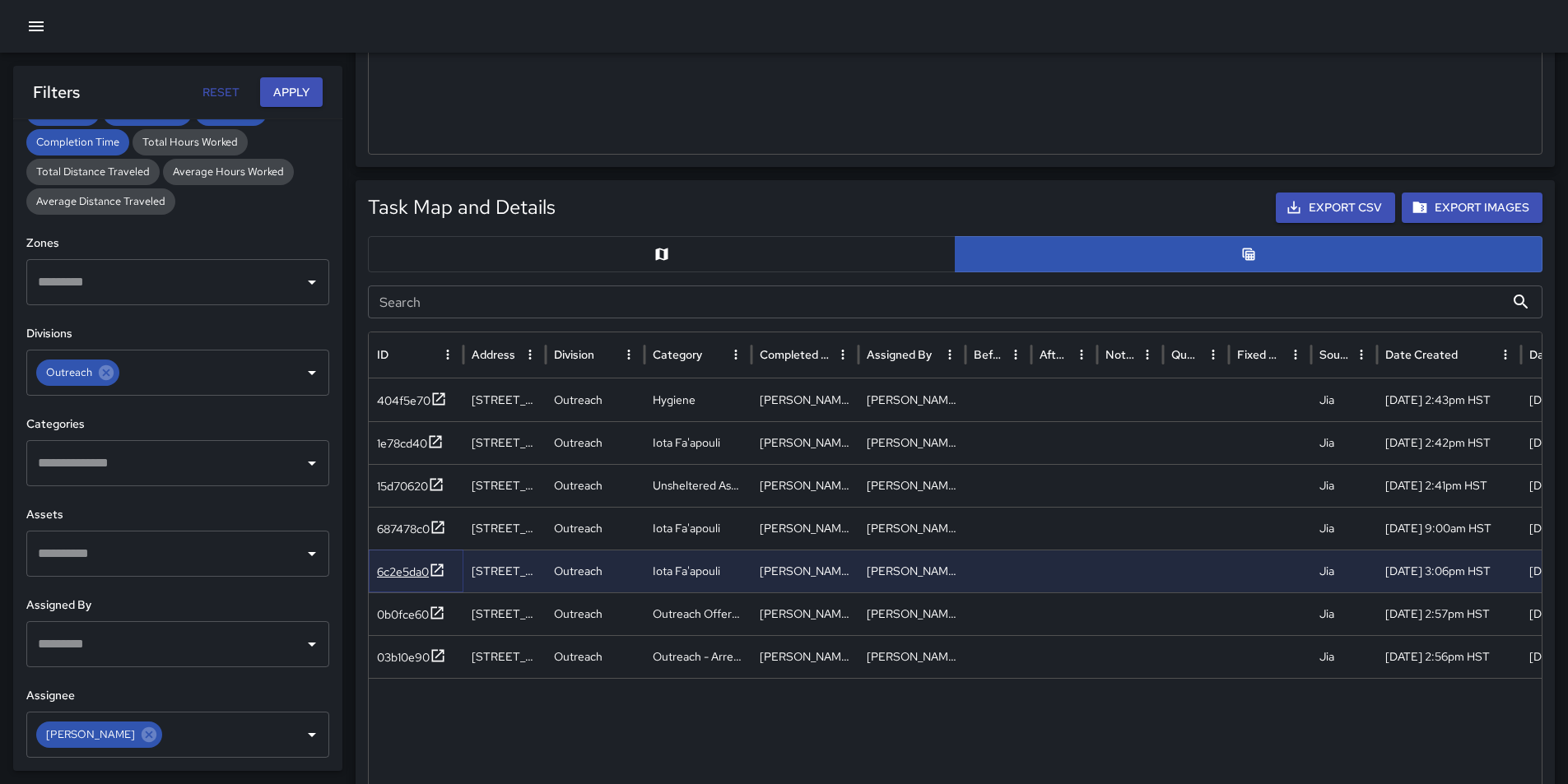
click at [422, 571] on div "6c2e5da0" at bounding box center [402, 572] width 52 height 16
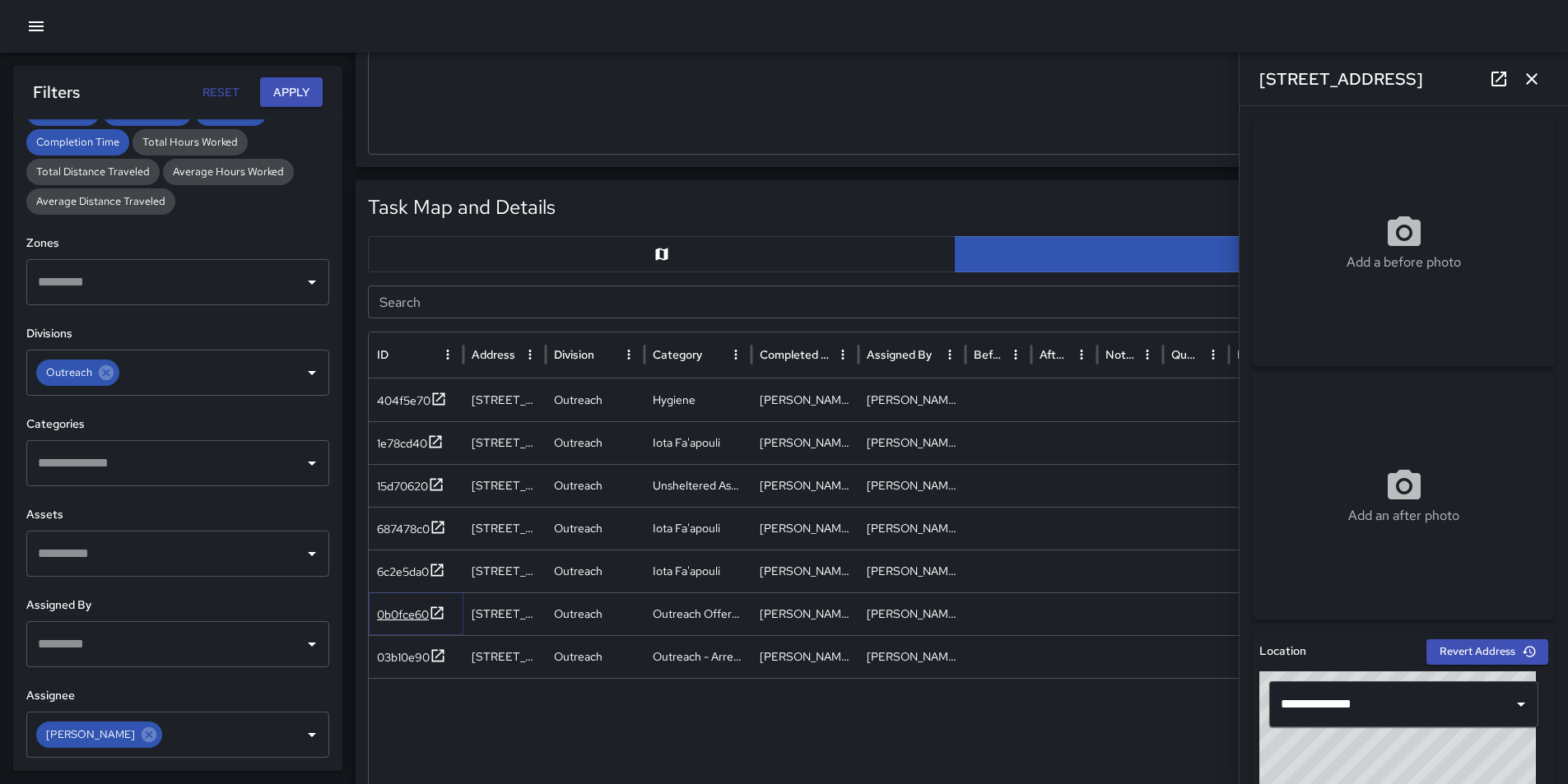
click at [409, 610] on div "0b0fce60" at bounding box center [402, 614] width 52 height 16
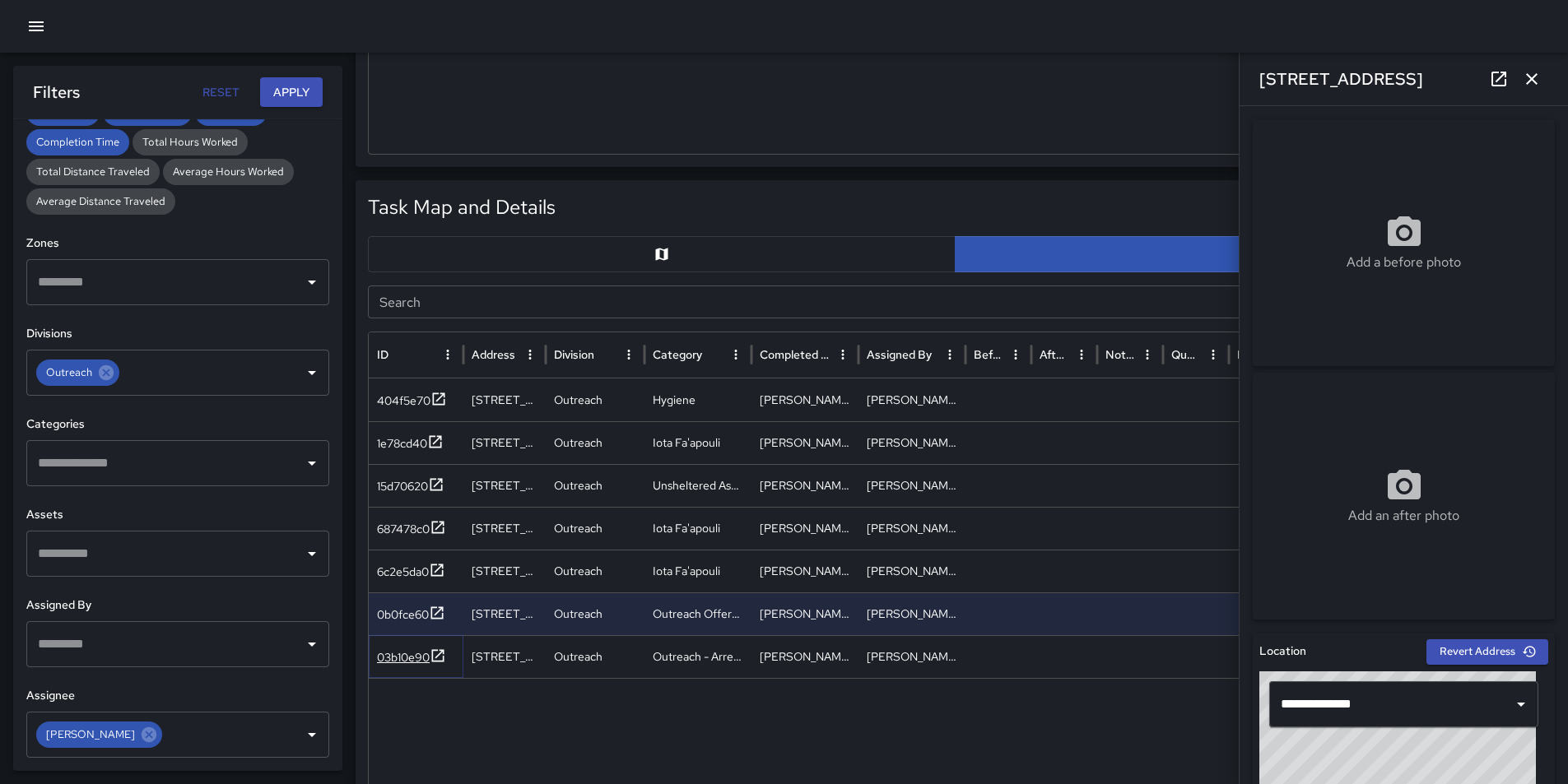
click at [419, 661] on div "03b10e90" at bounding box center [402, 657] width 53 height 16
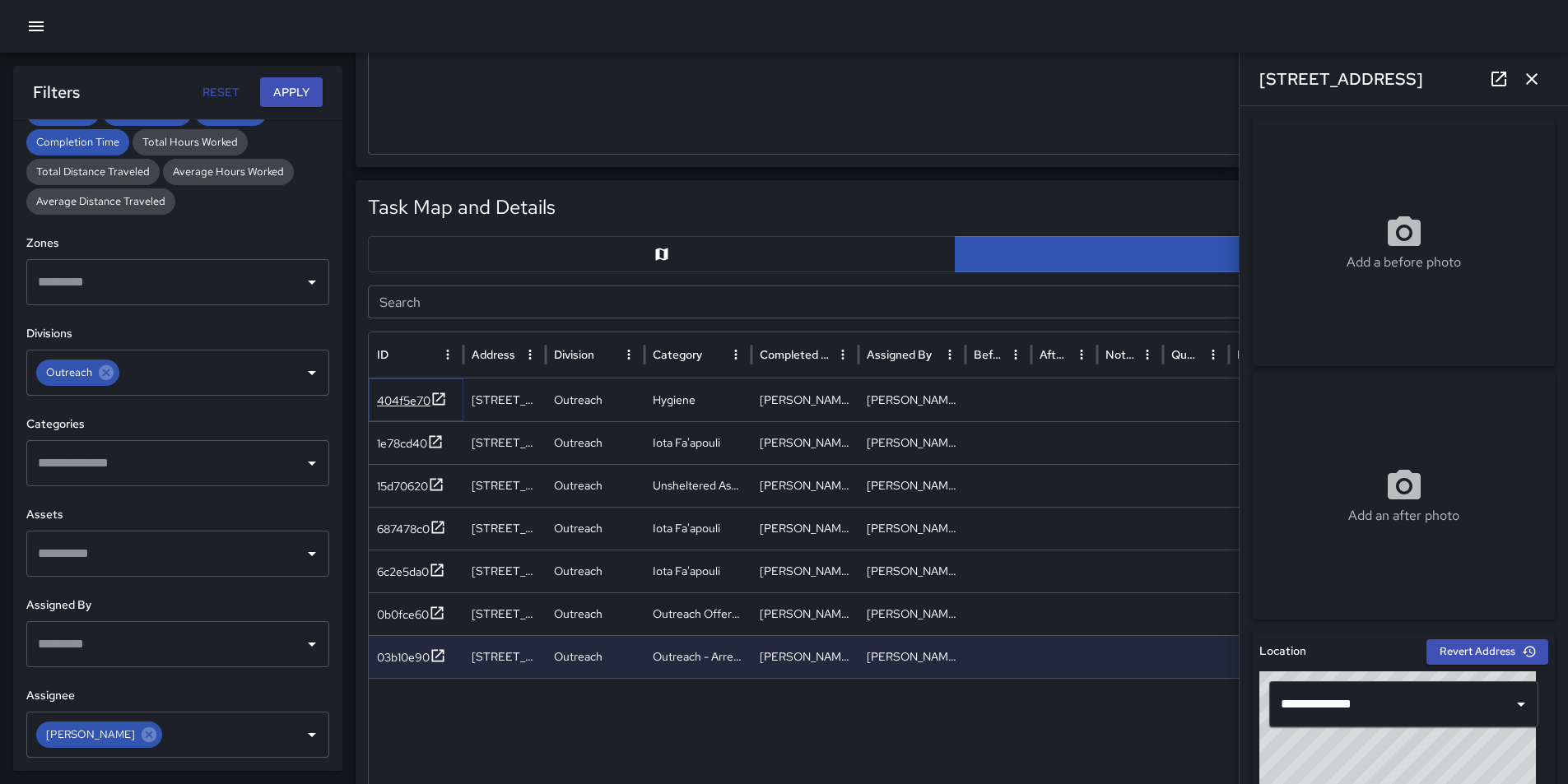
click at [395, 395] on div "404f5e70" at bounding box center [403, 401] width 54 height 16
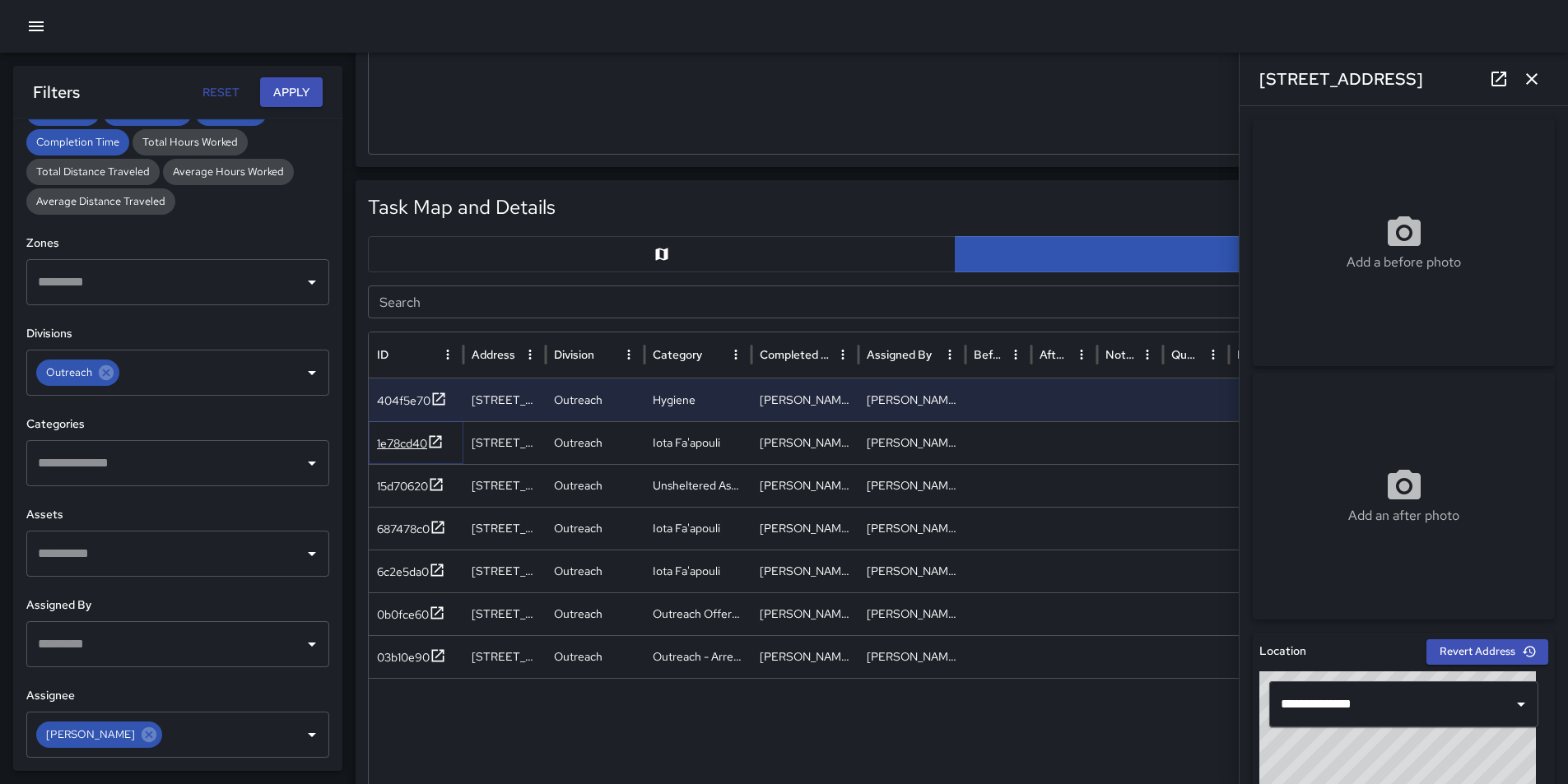
click at [395, 446] on div "1e78cd40" at bounding box center [401, 443] width 50 height 16
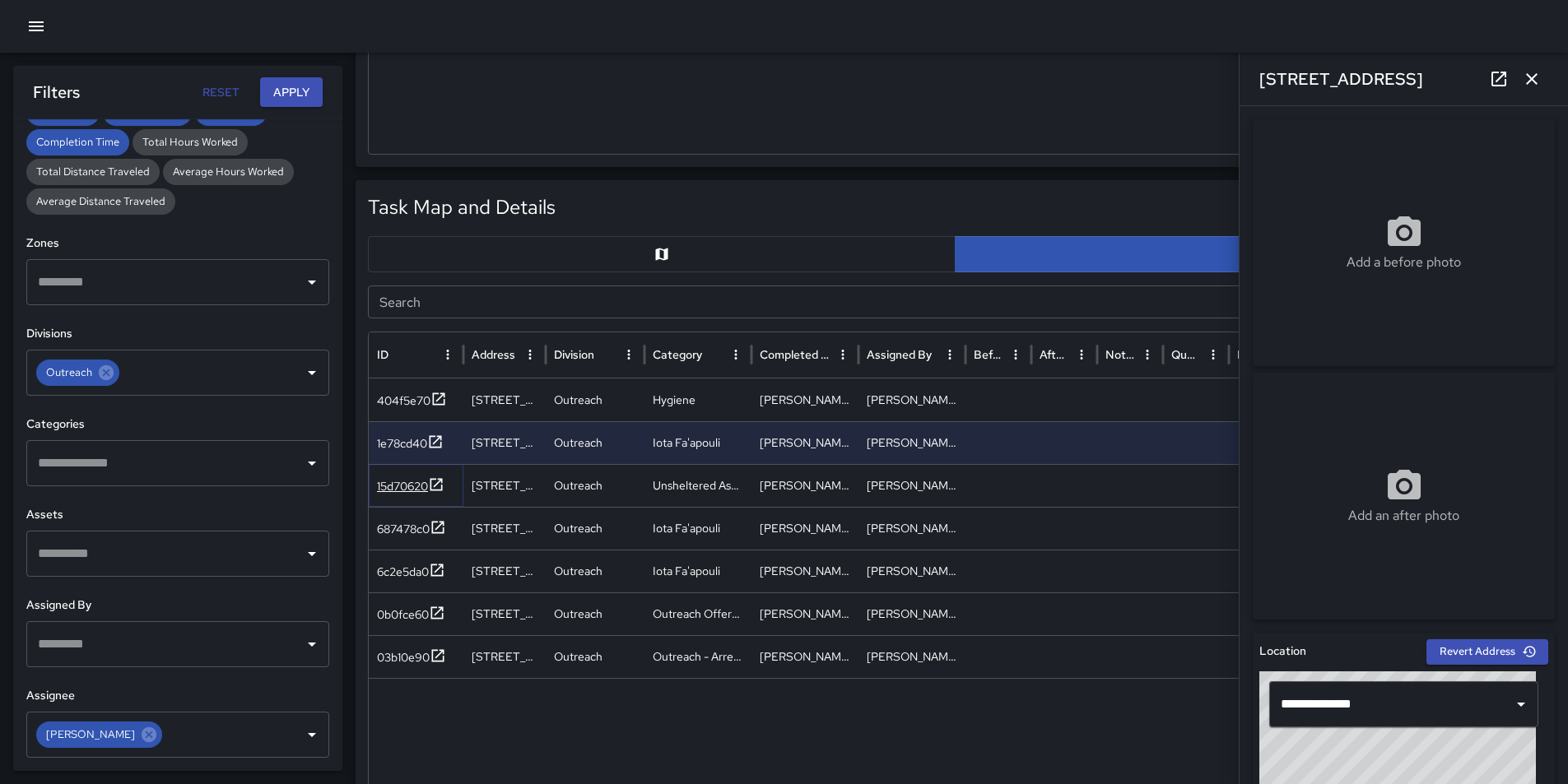
click at [405, 484] on div "15d70620" at bounding box center [401, 486] width 51 height 16
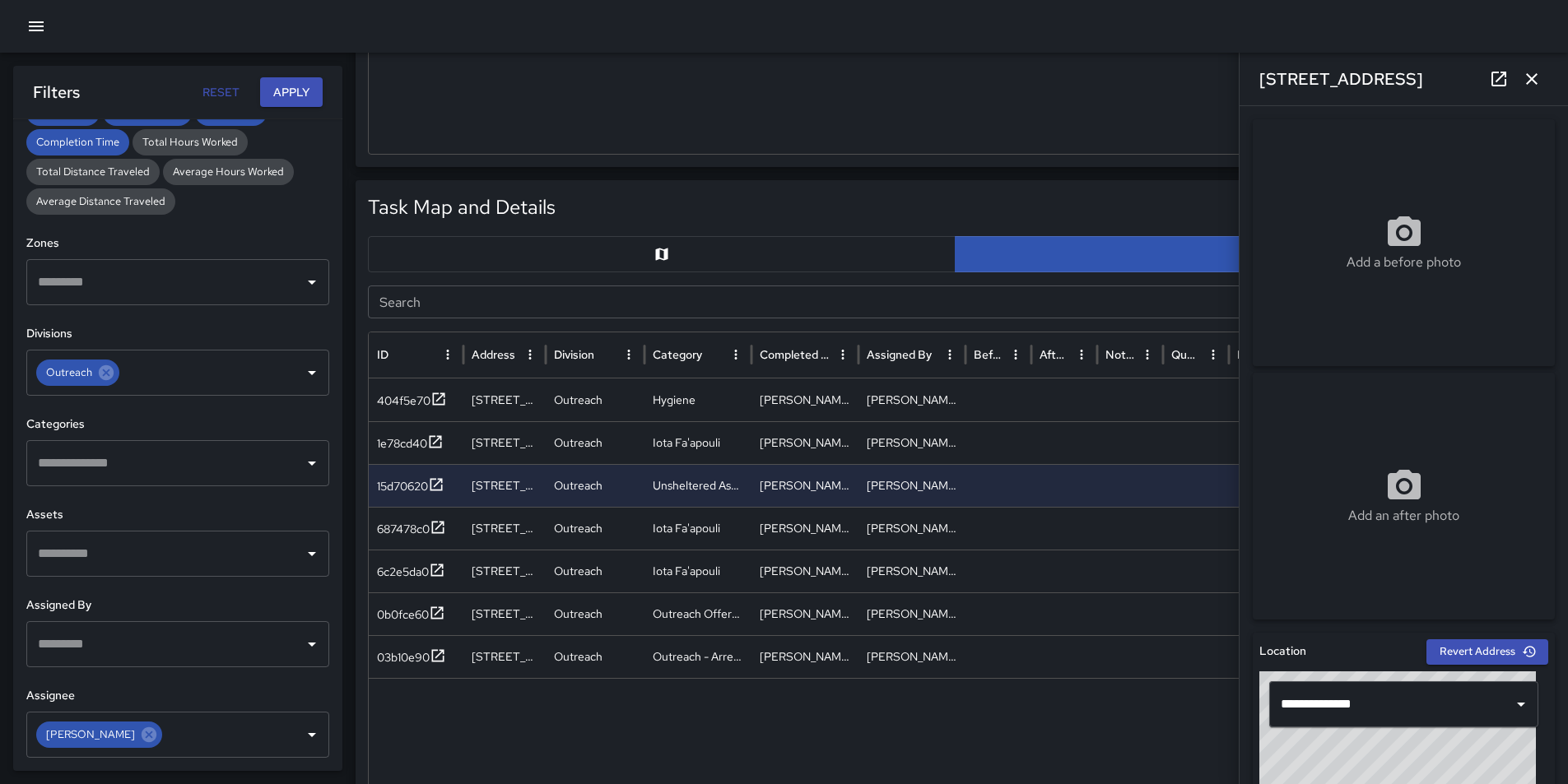
click at [1530, 77] on icon "button" at bounding box center [1531, 79] width 11 height 11
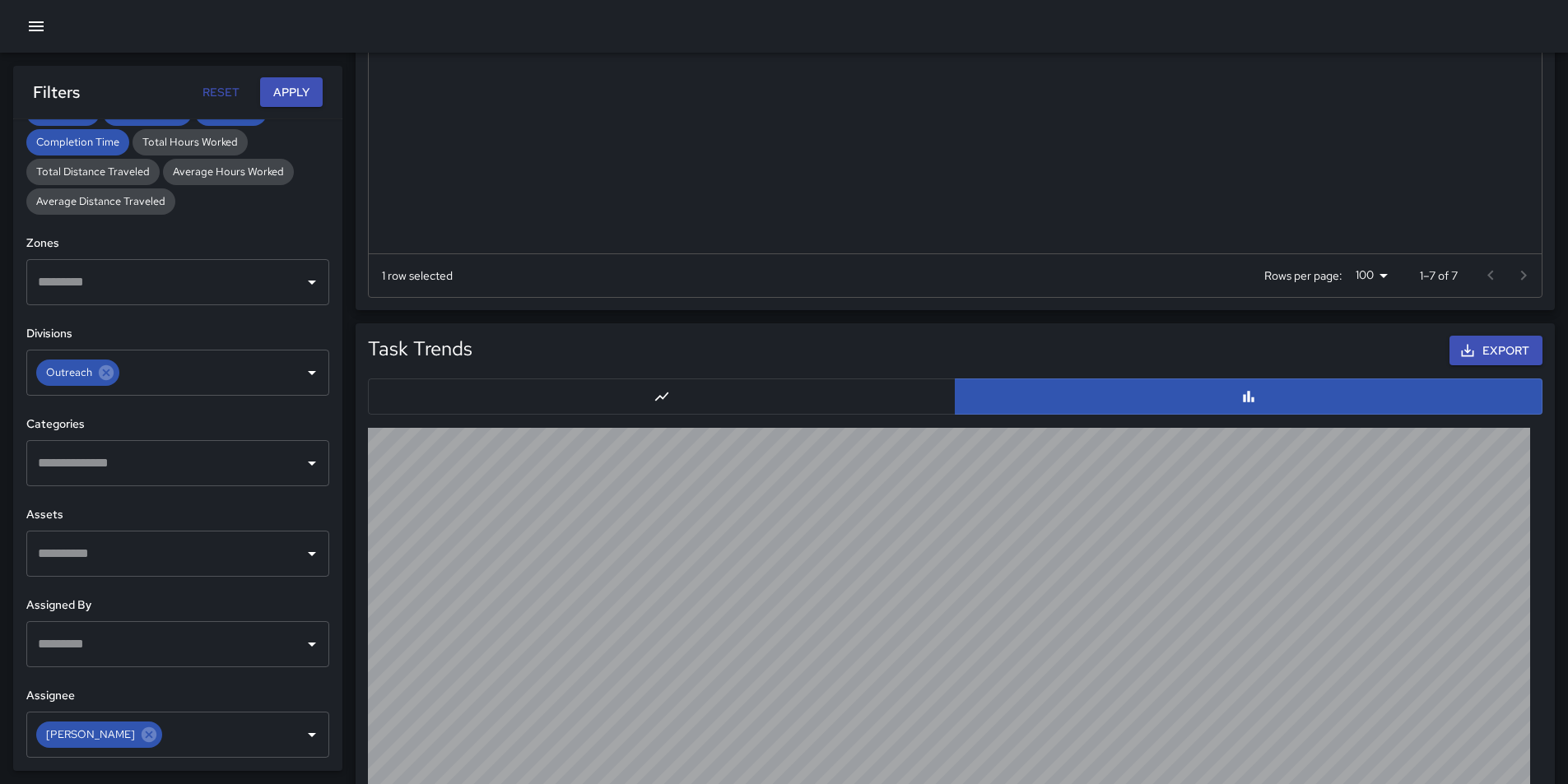
scroll to position [1399, 0]
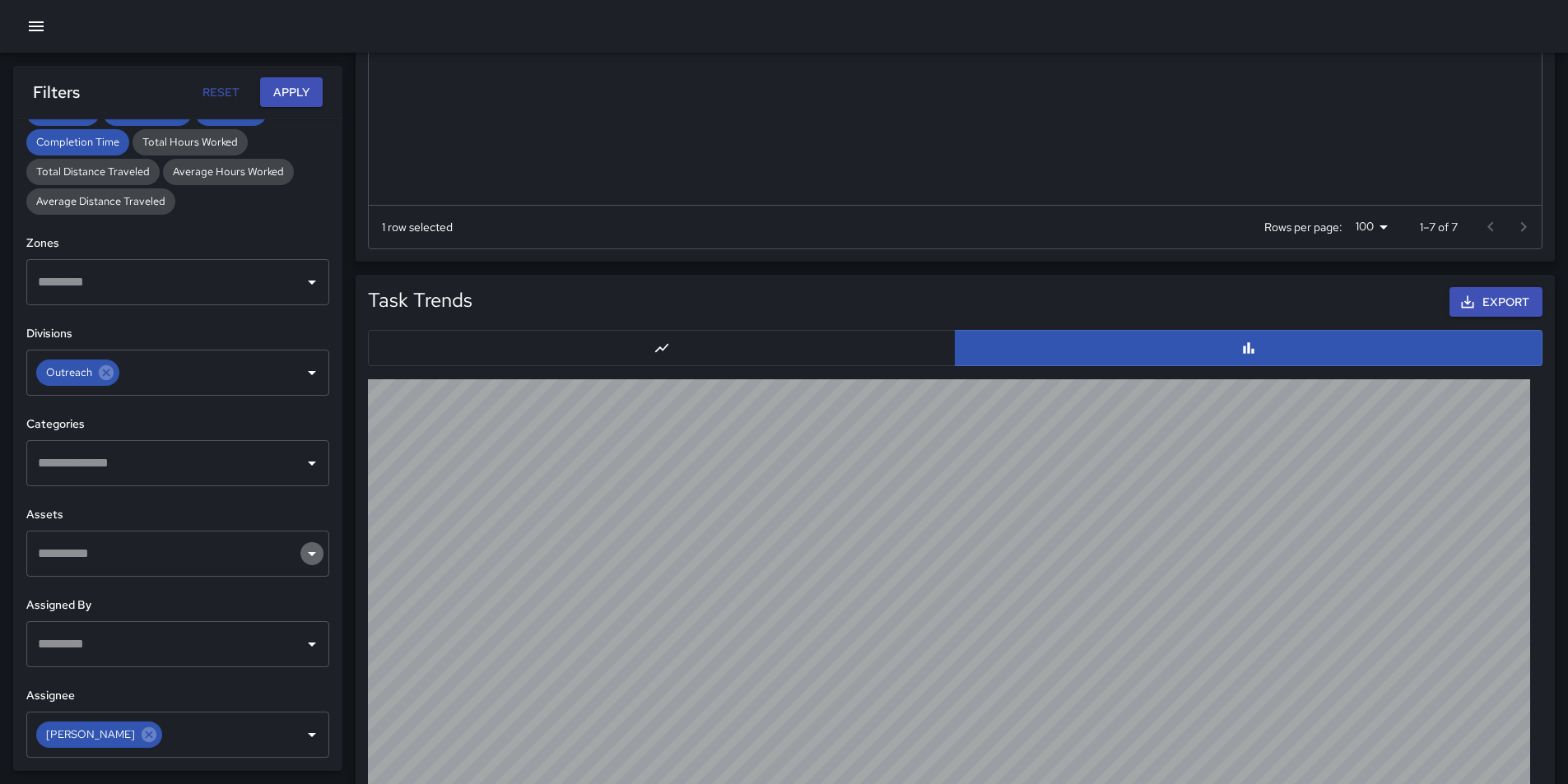
click at [302, 551] on icon "Open" at bounding box center [312, 553] width 20 height 20
click at [302, 551] on icon "Close" at bounding box center [312, 553] width 20 height 20
click at [302, 460] on icon "Open" at bounding box center [312, 463] width 20 height 20
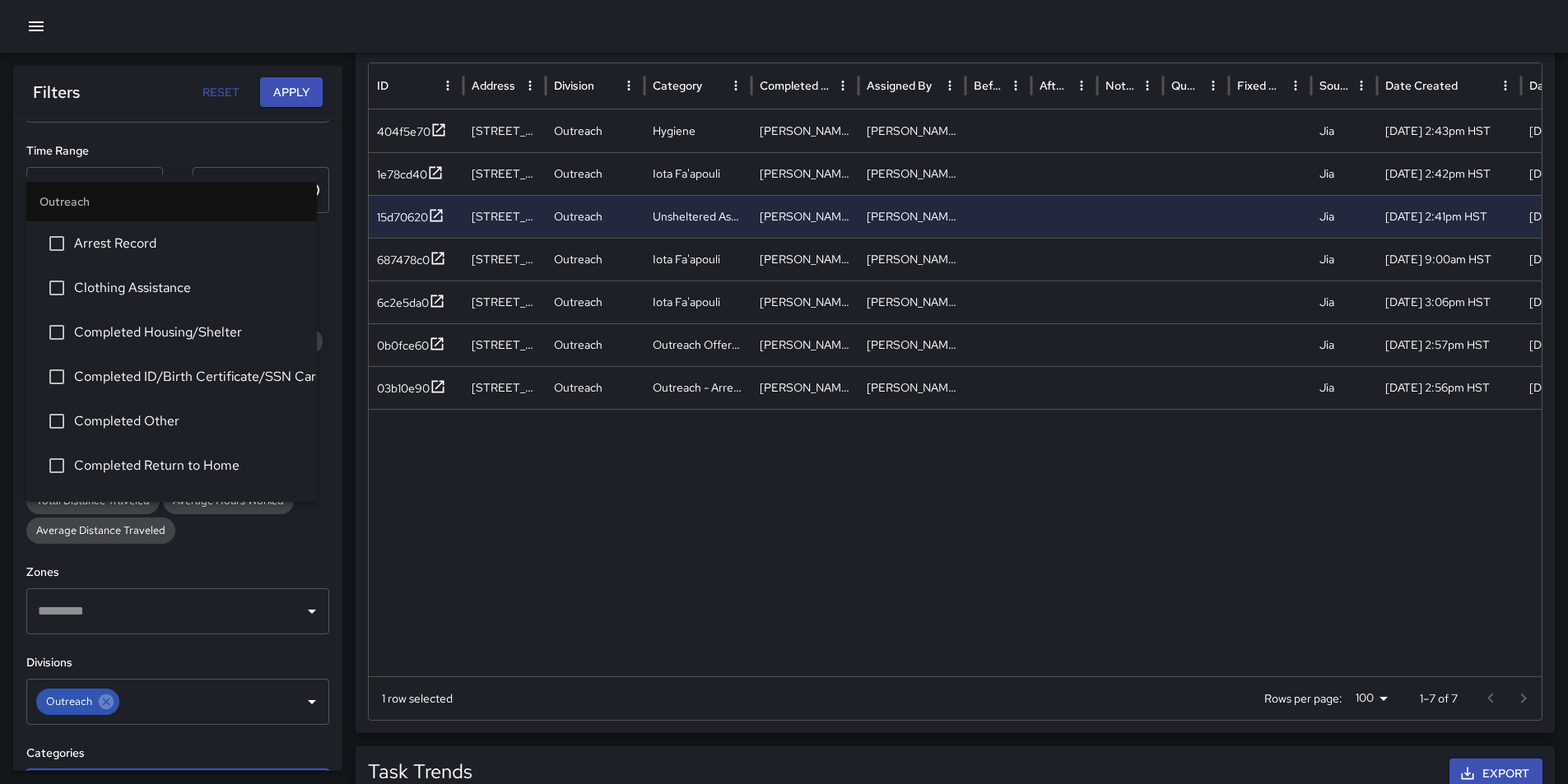
scroll to position [658, 0]
